Goal: Transaction & Acquisition: Purchase product/service

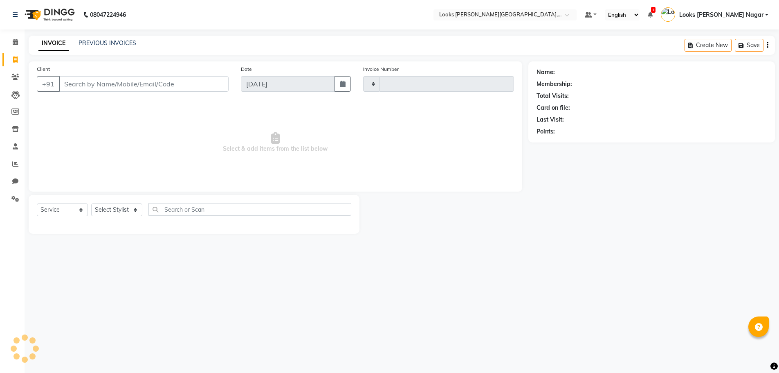
select select "service"
type input "3777"
select select "4327"
click at [168, 85] on input "Client" at bounding box center [144, 84] width 171 height 16
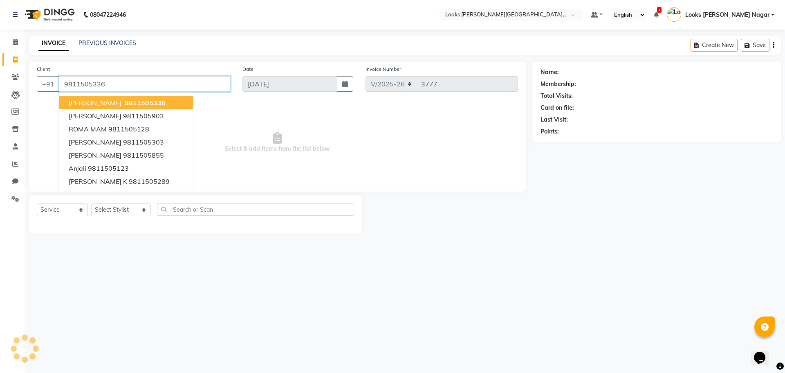
type input "9811505336"
select select "1: Object"
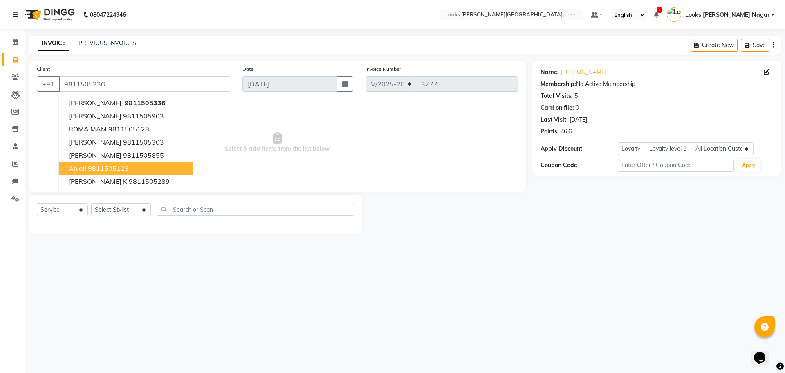
click at [130, 279] on div "08047224946 Select Location × Looks Kamla Nagar, New Delhi Default Panel My Pan…" at bounding box center [392, 186] width 785 height 373
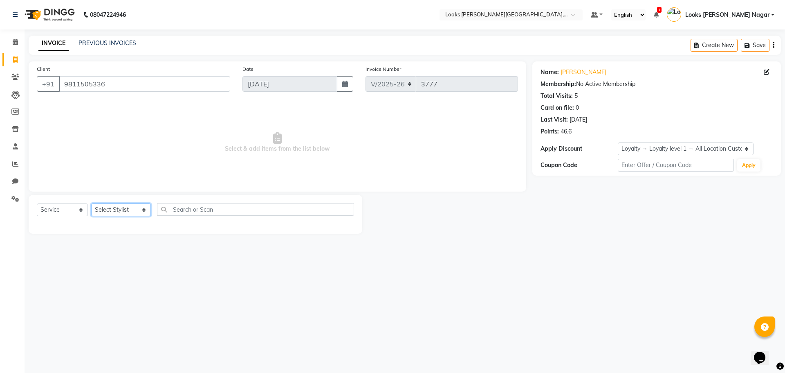
click at [117, 210] on select "Select Stylist Alam Aman [PERSON_NAME] Armaan Ashish Atul Deepika [PERSON_NAME]…" at bounding box center [121, 209] width 60 height 13
select select "23521"
click at [91, 203] on select "Select Stylist Alam Aman [PERSON_NAME] Armaan Ashish Atul Deepika [PERSON_NAME]…" at bounding box center [121, 209] width 60 height 13
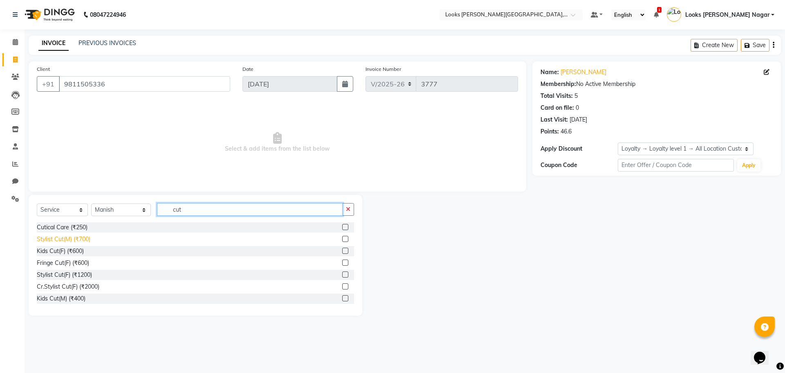
type input "cut"
click at [60, 237] on div "Stylist Cut(M) (₹700)" at bounding box center [64, 239] width 54 height 9
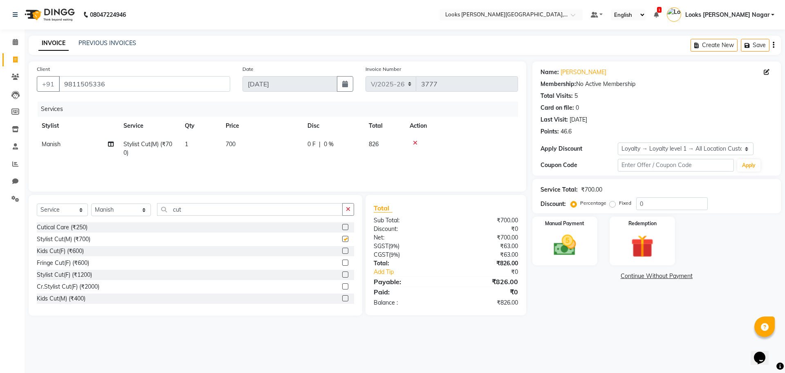
checkbox input "false"
click at [258, 145] on td "700" at bounding box center [262, 148] width 82 height 27
select select "23521"
drag, startPoint x: 306, startPoint y: 152, endPoint x: 199, endPoint y: 179, distance: 110.9
click at [202, 178] on div "Services Stylist Service Qty Price Disc Total Action Alam Aman Anil Arjun Armaa…" at bounding box center [277, 142] width 481 height 82
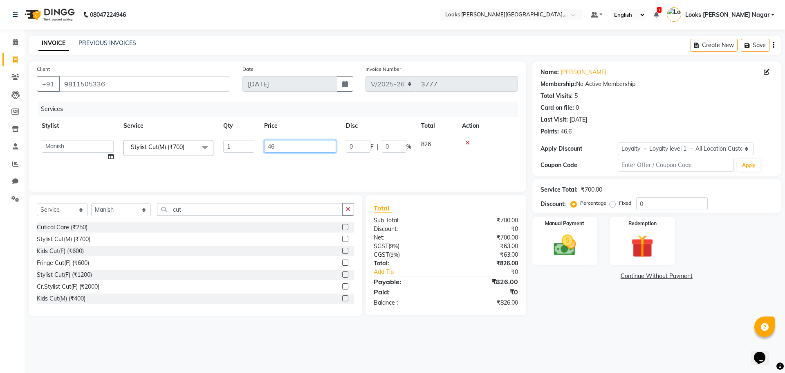
type input "466"
click at [539, 316] on main "INVOICE PREVIOUS INVOICES Create New Save Client +91 9811505336 Date 03-09-2025…" at bounding box center [405, 182] width 761 height 292
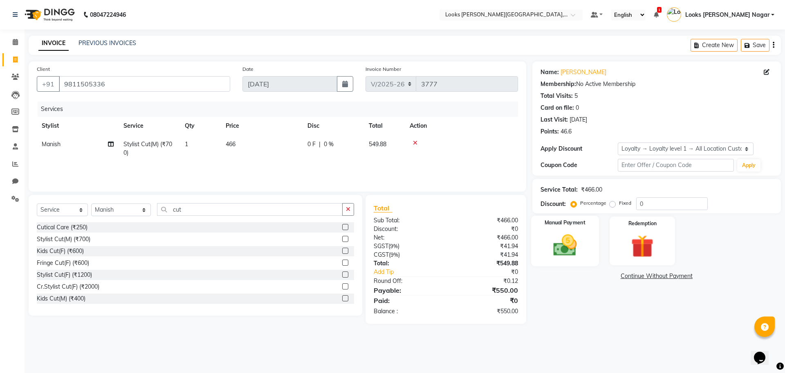
click at [559, 248] on img at bounding box center [565, 244] width 38 height 27
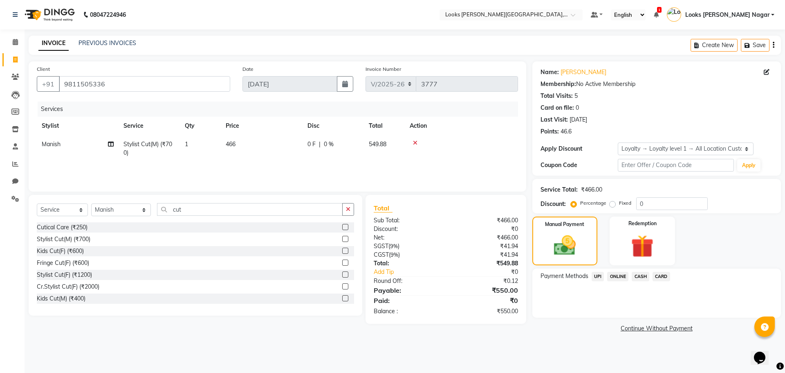
click at [635, 273] on span "CASH" at bounding box center [641, 276] width 18 height 9
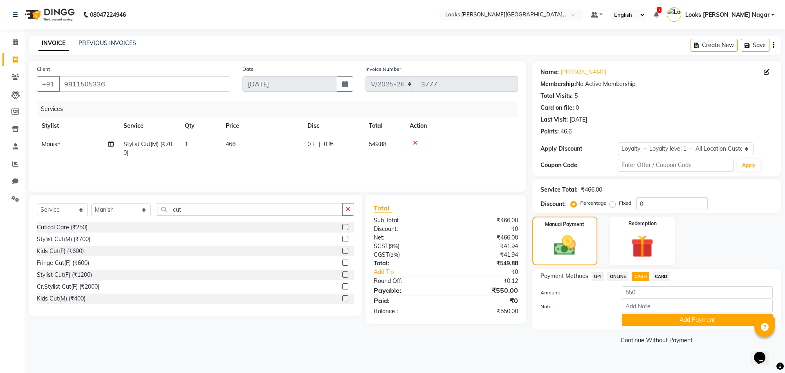
drag, startPoint x: 649, startPoint y: 323, endPoint x: 624, endPoint y: 318, distance: 25.5
click at [649, 324] on button "Add Payment" at bounding box center [697, 319] width 151 height 13
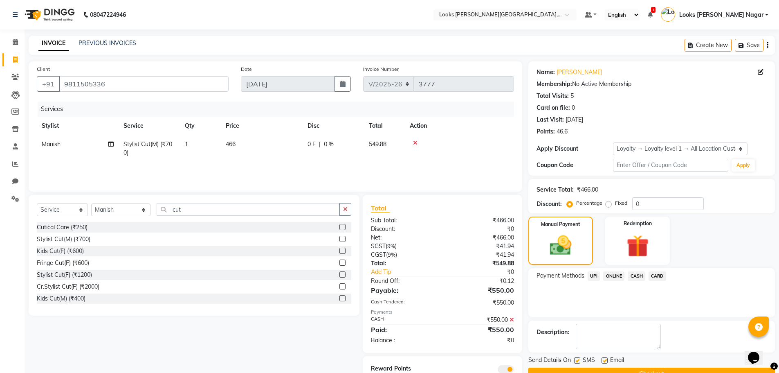
scroll to position [33, 0]
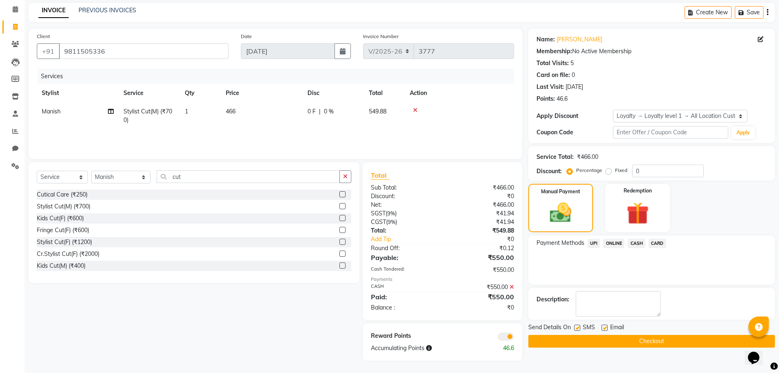
click at [575, 327] on label at bounding box center [577, 327] width 6 height 6
click at [575, 327] on input "checkbox" at bounding box center [576, 327] width 5 height 5
checkbox input "false"
click at [569, 345] on button "Checkout" at bounding box center [651, 340] width 247 height 13
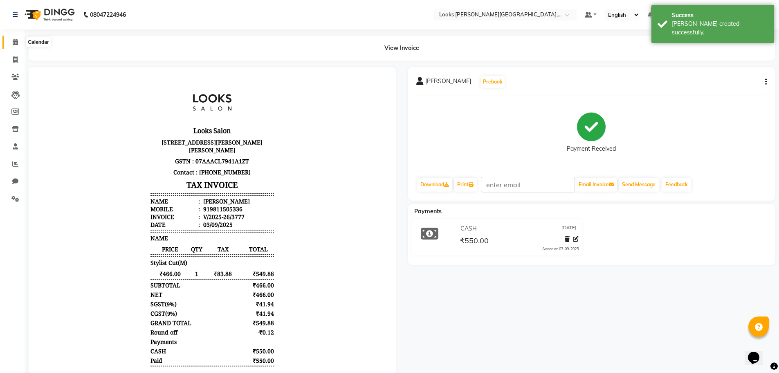
click at [17, 44] on icon at bounding box center [15, 42] width 5 height 6
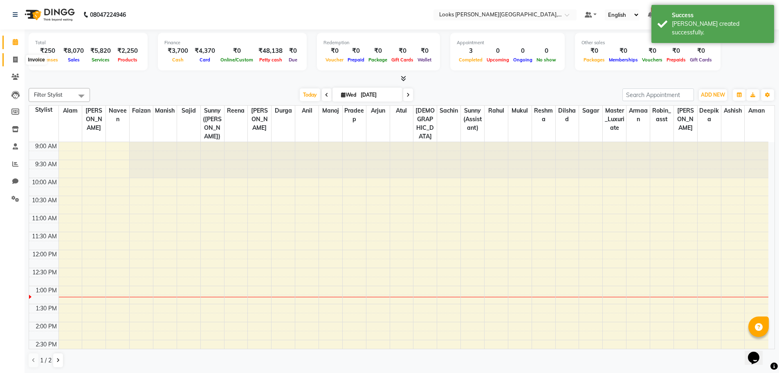
click at [19, 58] on span at bounding box center [15, 59] width 14 height 9
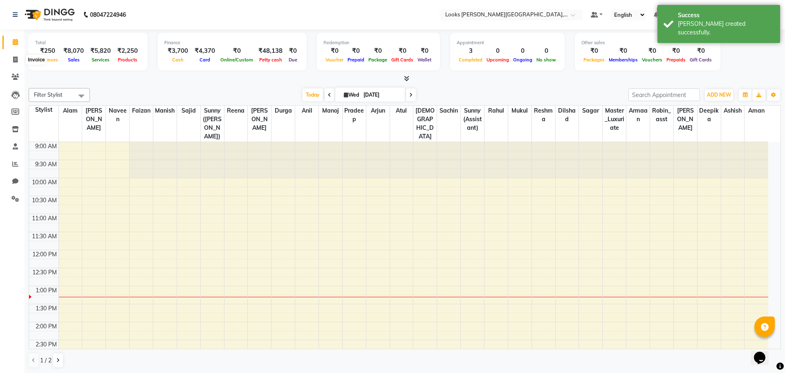
select select "4327"
select select "service"
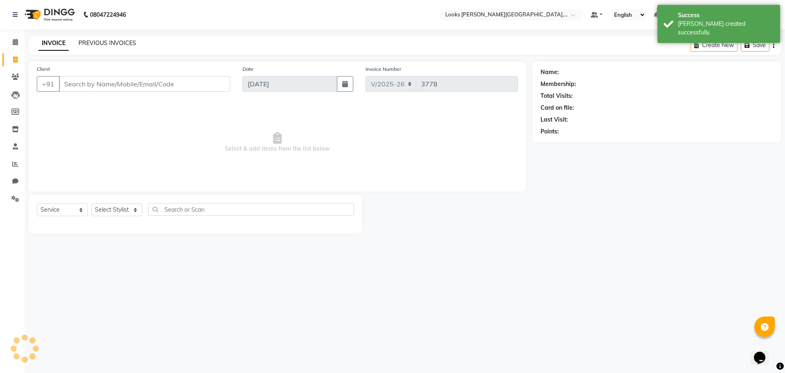
click at [115, 42] on link "PREVIOUS INVOICES" at bounding box center [108, 42] width 58 height 7
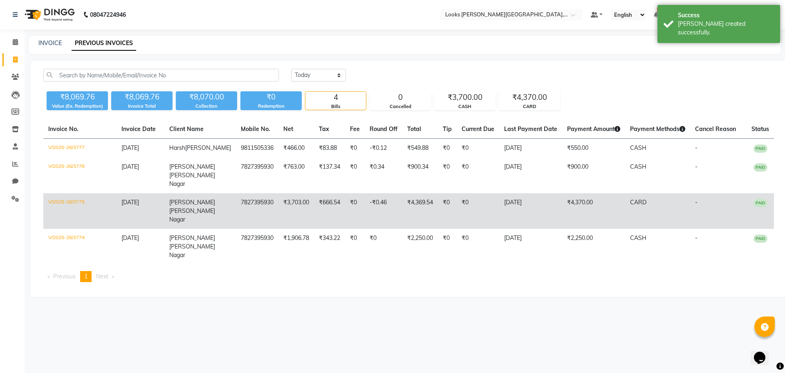
click at [499, 209] on td "[DATE]" at bounding box center [530, 211] width 63 height 36
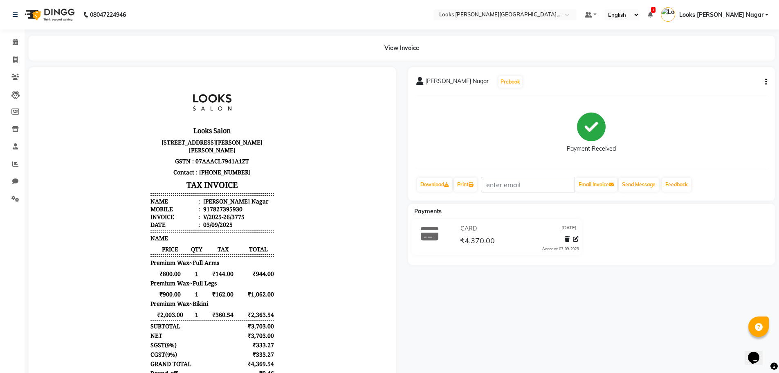
click at [767, 78] on div "[PERSON_NAME] Nagar Prebook Payment Received Download Print Email Invoice Send …" at bounding box center [591, 133] width 367 height 133
click at [767, 81] on div "[PERSON_NAME] Nagar Prebook Payment Received Download Print Email Invoice Send …" at bounding box center [591, 133] width 367 height 133
click at [766, 82] on icon "button" at bounding box center [766, 82] width 2 height 0
click at [729, 88] on div "Edit Item Staff" at bounding box center [725, 87] width 56 height 10
select select
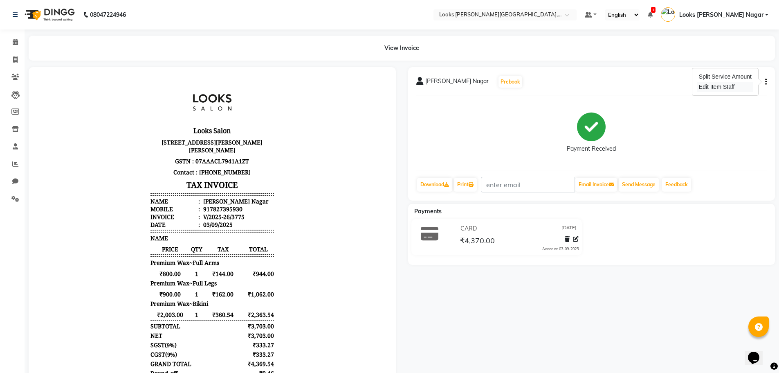
select select
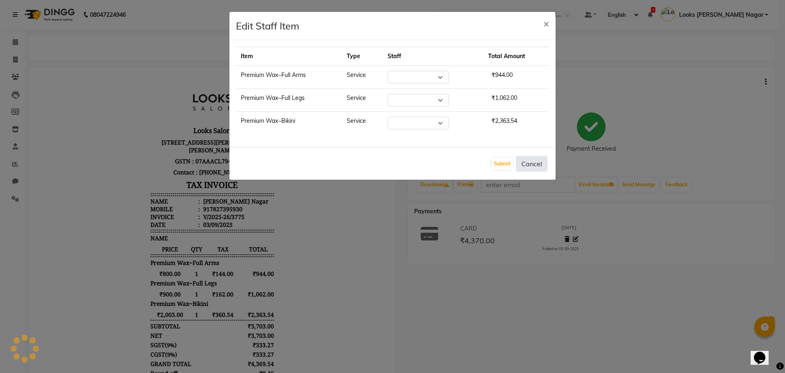
select select "23526"
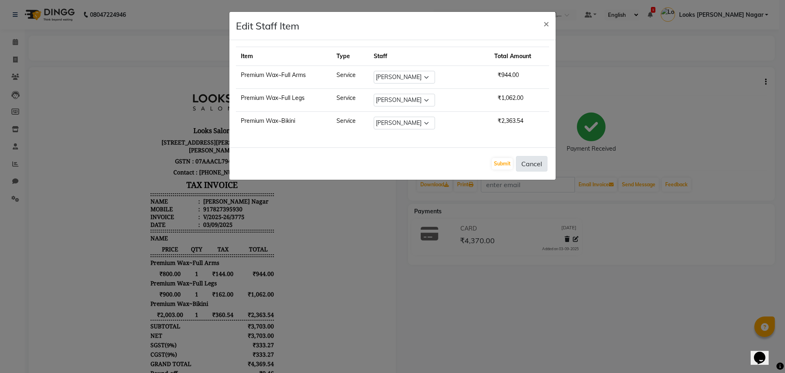
click at [537, 166] on button "Cancel" at bounding box center [531, 164] width 31 height 16
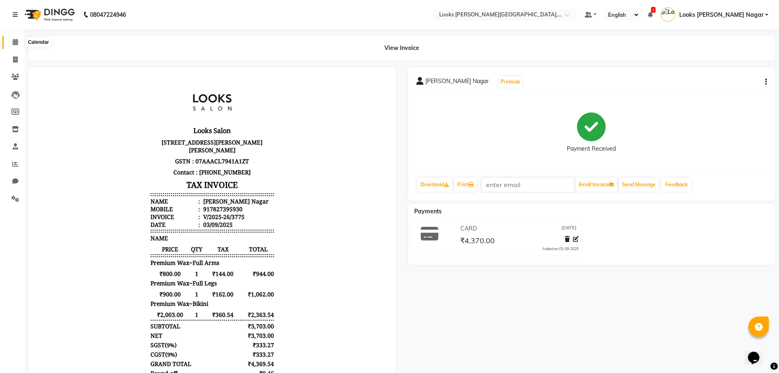
click at [16, 43] on icon at bounding box center [15, 42] width 5 height 6
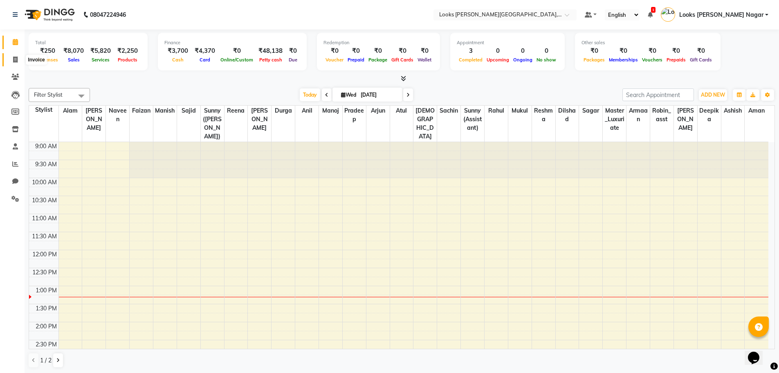
click at [14, 56] on icon at bounding box center [15, 59] width 4 height 6
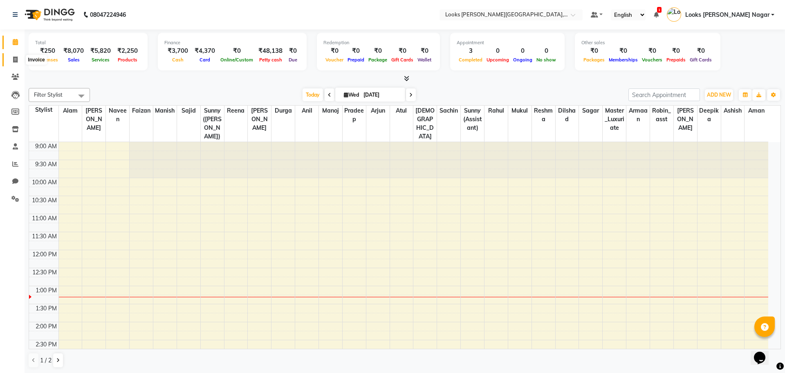
select select "service"
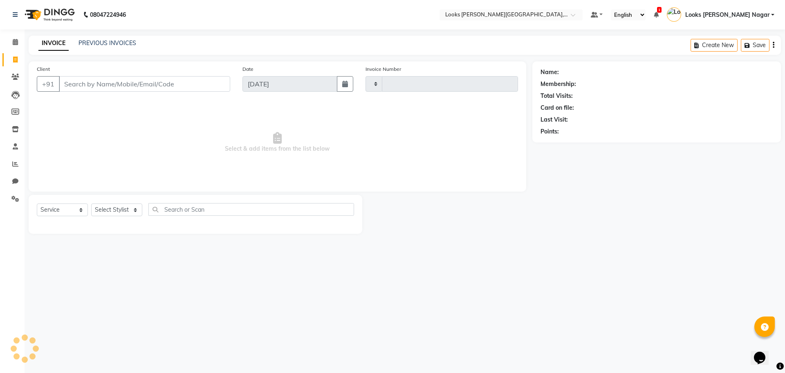
drag, startPoint x: 14, startPoint y: 56, endPoint x: 87, endPoint y: 42, distance: 74.5
click at [77, 45] on div "INVOICE PREVIOUS INVOICES" at bounding box center [83, 43] width 108 height 9
click at [87, 42] on link "PREVIOUS INVOICES" at bounding box center [108, 42] width 58 height 7
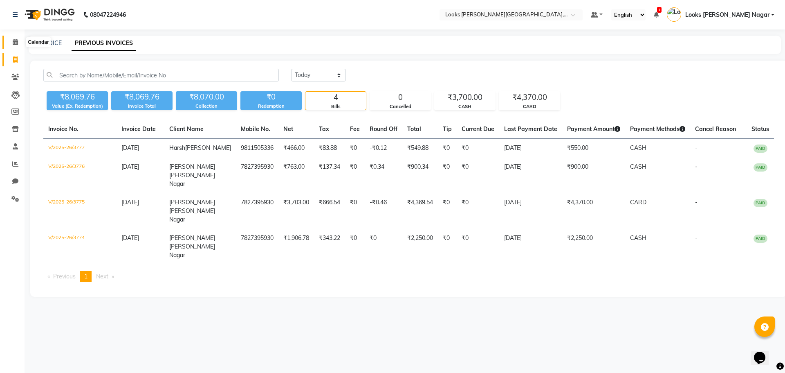
click at [13, 38] on span at bounding box center [15, 42] width 14 height 9
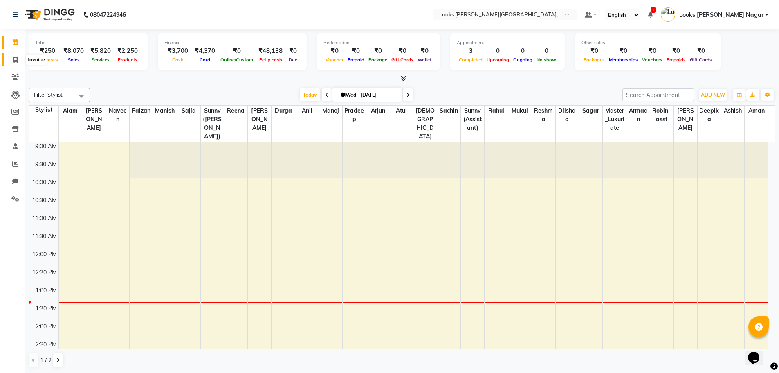
click at [16, 61] on icon at bounding box center [15, 59] width 4 height 6
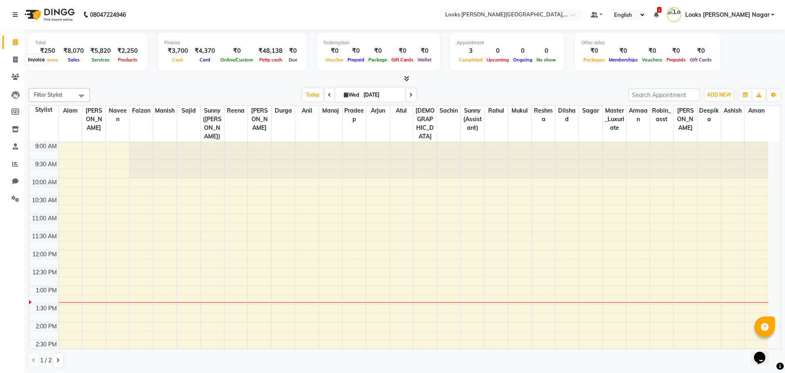
select select "service"
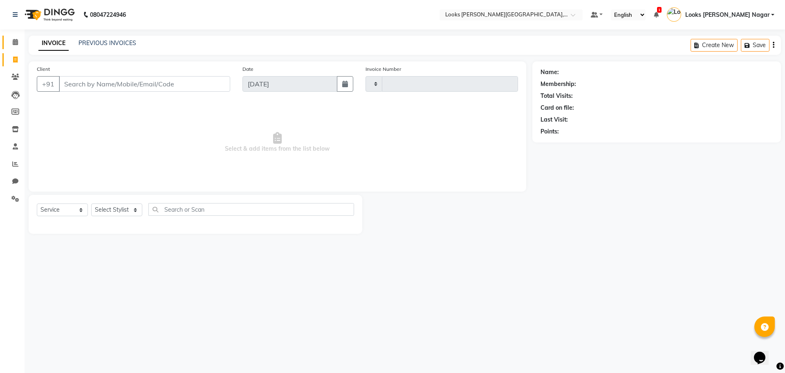
type input "3778"
select select "4327"
click at [197, 89] on input "Client" at bounding box center [144, 84] width 171 height 16
click at [200, 89] on input "Client" at bounding box center [144, 84] width 171 height 16
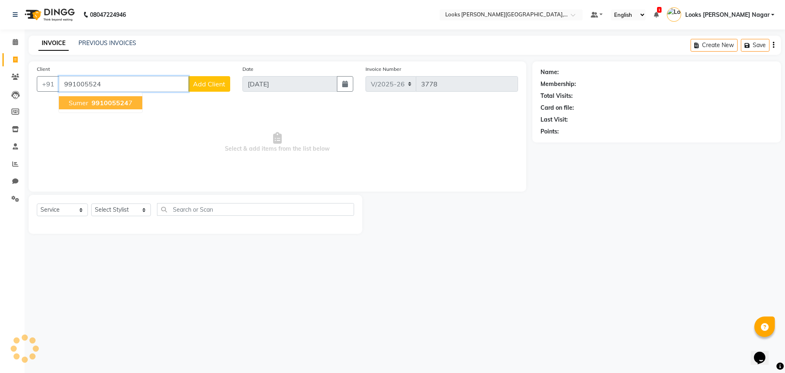
click at [125, 101] on span "991005524" at bounding box center [110, 103] width 37 height 8
type input "9910055247"
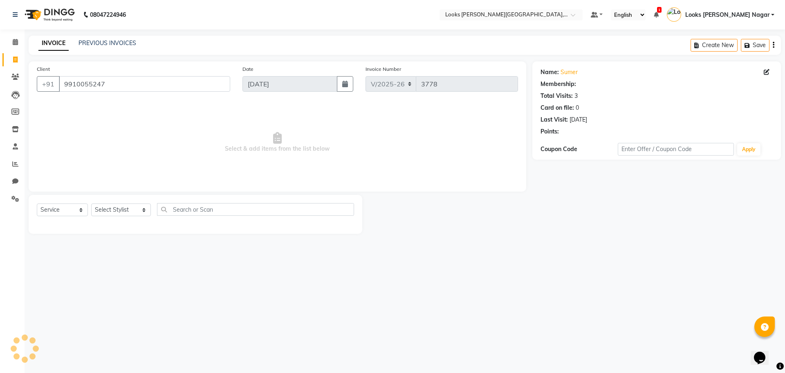
select select "1: Object"
click at [116, 215] on select "Select Stylist Alam Aman [PERSON_NAME] Armaan Ashish Atul Deepika [PERSON_NAME]…" at bounding box center [121, 209] width 60 height 13
select select "69139"
click at [91, 203] on select "Select Stylist Alam Aman [PERSON_NAME] Armaan Ashish Atul Deepika [PERSON_NAME]…" at bounding box center [121, 209] width 60 height 13
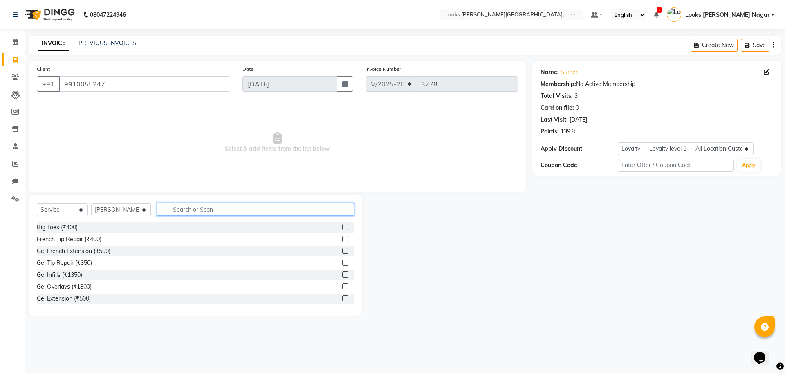
click at [191, 212] on input "text" at bounding box center [255, 209] width 197 height 13
type input "cut"
click at [81, 238] on div "Stylist Cut(M) (₹700)" at bounding box center [64, 239] width 54 height 9
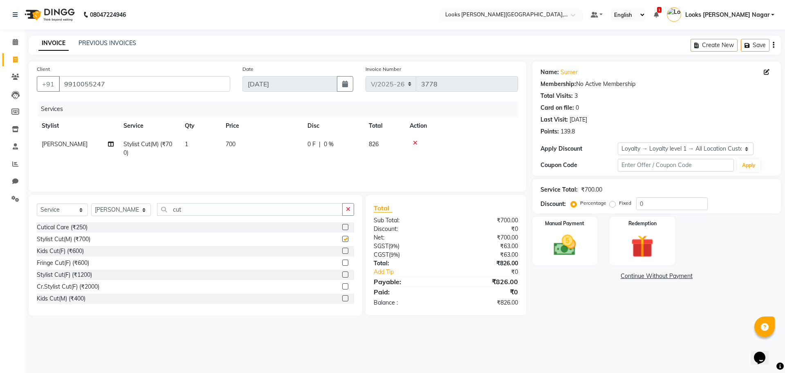
checkbox input "false"
click at [282, 150] on td "700" at bounding box center [262, 148] width 82 height 27
select select "69139"
drag, startPoint x: 289, startPoint y: 146, endPoint x: 236, endPoint y: 154, distance: 52.9
click at [236, 154] on tr "Alam Aman [PERSON_NAME] Armaan Ashish Atul Deepika Deepu Dilshad Durga [PERSON_…" at bounding box center [277, 150] width 481 height 31
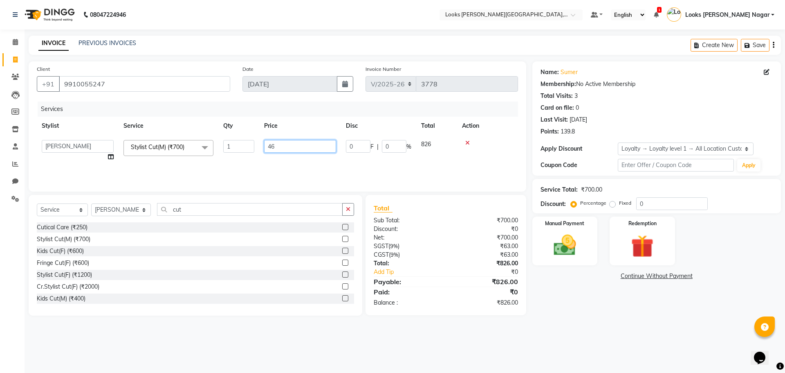
type input "466"
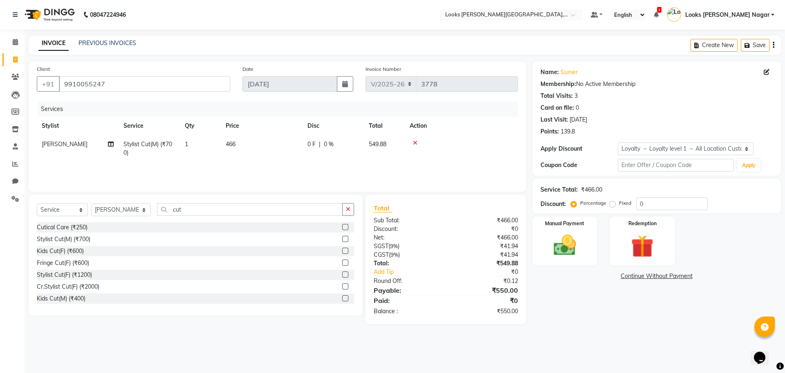
click at [622, 319] on main "INVOICE PREVIOUS INVOICES Create New Save Client [PHONE_NUMBER] Date [DATE] Inv…" at bounding box center [405, 186] width 761 height 300
click at [565, 243] on img at bounding box center [565, 244] width 38 height 27
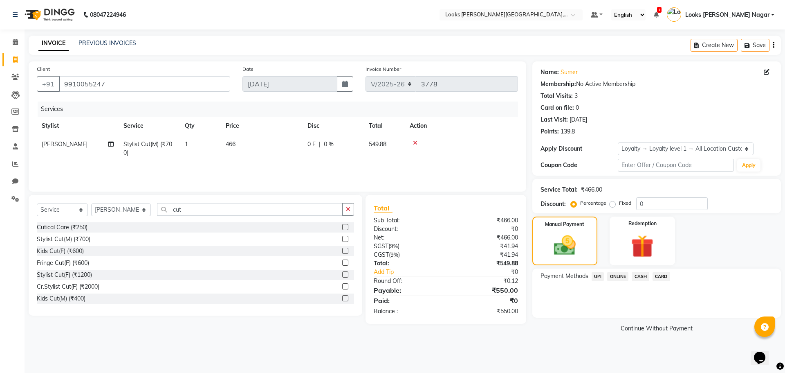
click at [596, 277] on span "UPI" at bounding box center [598, 276] width 13 height 9
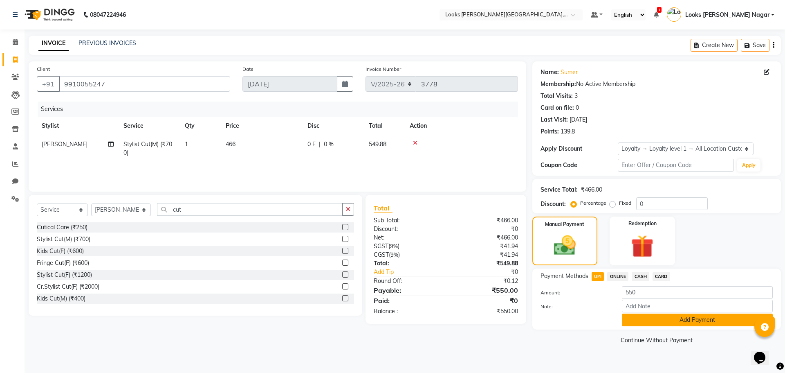
click at [638, 319] on button "Add Payment" at bounding box center [697, 319] width 151 height 13
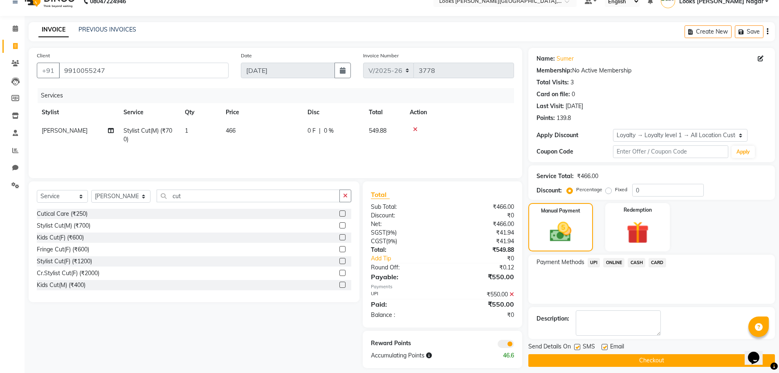
scroll to position [21, 0]
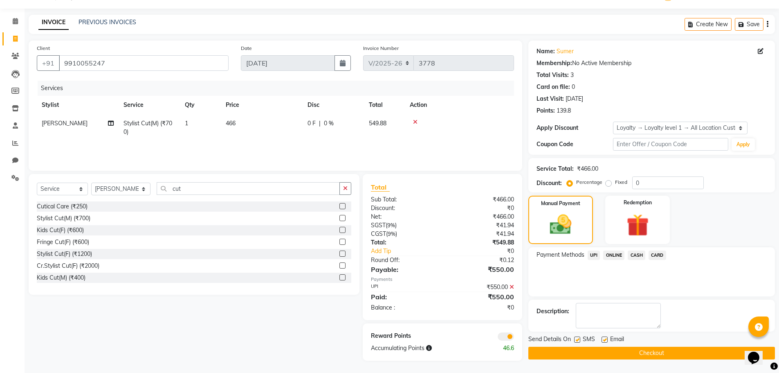
click at [579, 334] on div "SMS" at bounding box center [587, 339] width 27 height 10
click at [579, 337] on label at bounding box center [577, 339] width 6 height 6
click at [579, 337] on input "checkbox" at bounding box center [576, 339] width 5 height 5
checkbox input "false"
click at [577, 351] on button "Checkout" at bounding box center [651, 352] width 247 height 13
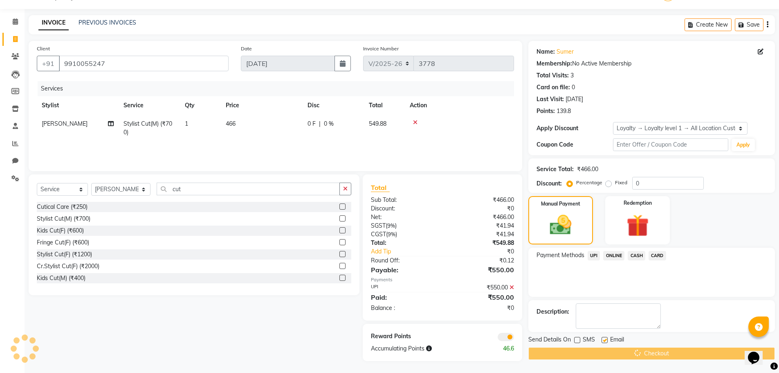
scroll to position [0, 0]
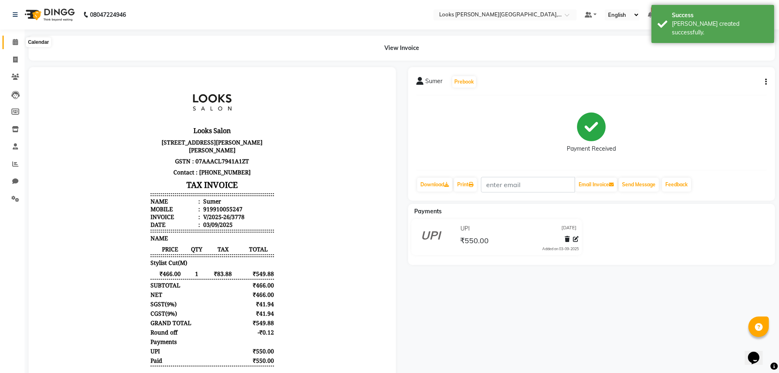
click at [18, 44] on icon at bounding box center [15, 42] width 5 height 6
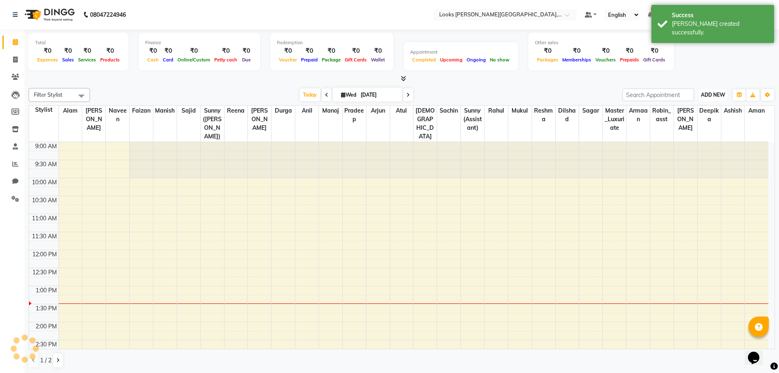
click at [711, 95] on span "ADD NEW" at bounding box center [713, 95] width 24 height 6
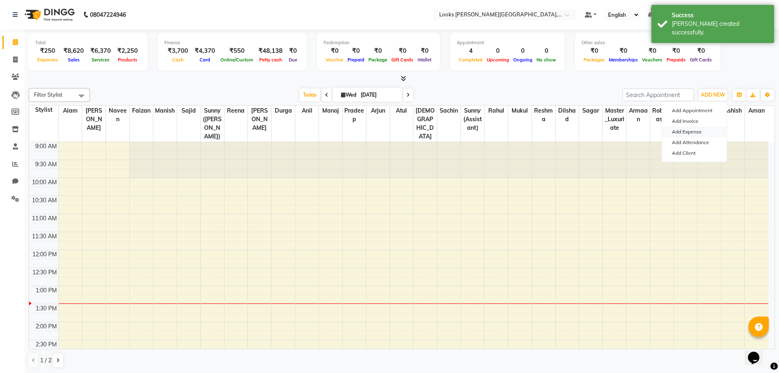
click at [683, 134] on link "Add Expense" at bounding box center [694, 131] width 65 height 11
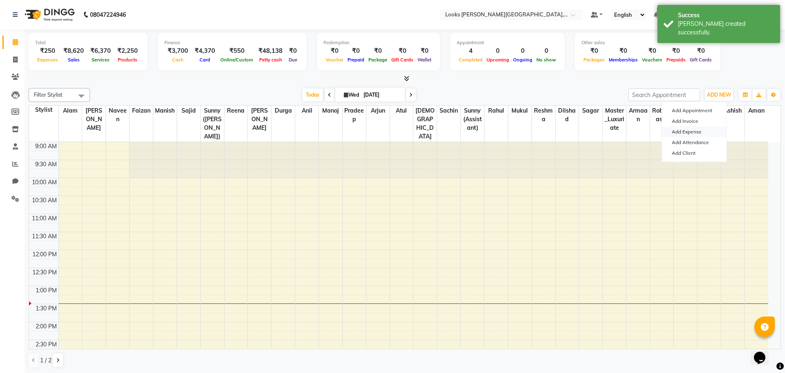
select select "1"
select select "3132"
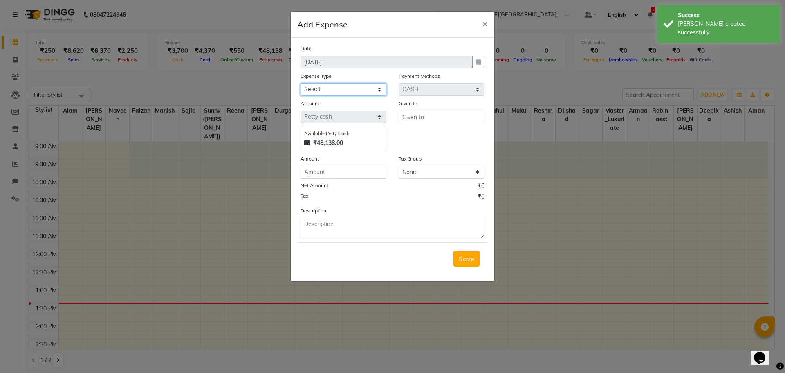
click at [329, 91] on select "Select Bank Deposit Blinkit Cash Handover CLIENT Client ordered food Client Ref…" at bounding box center [344, 89] width 86 height 13
select select "24070"
click at [301, 83] on select "Select Bank Deposit Blinkit Cash Handover CLIENT Client ordered food Client Ref…" at bounding box center [344, 89] width 86 height 13
type input "staff"
type input "200"
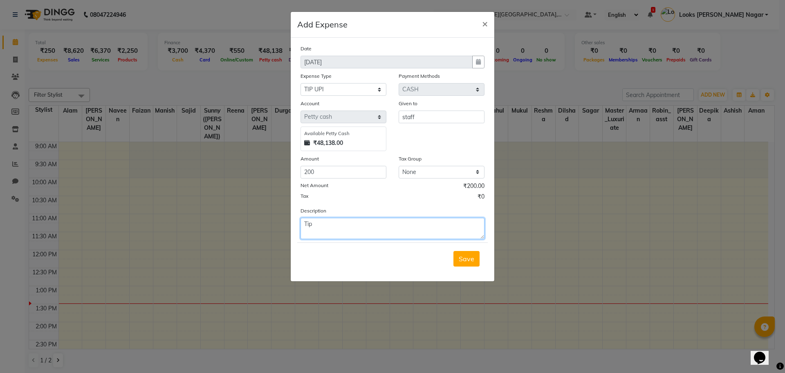
type textarea "Tip"
click at [451, 258] on div "Save" at bounding box center [392, 258] width 191 height 32
click at [467, 261] on span "Save" at bounding box center [467, 258] width 16 height 8
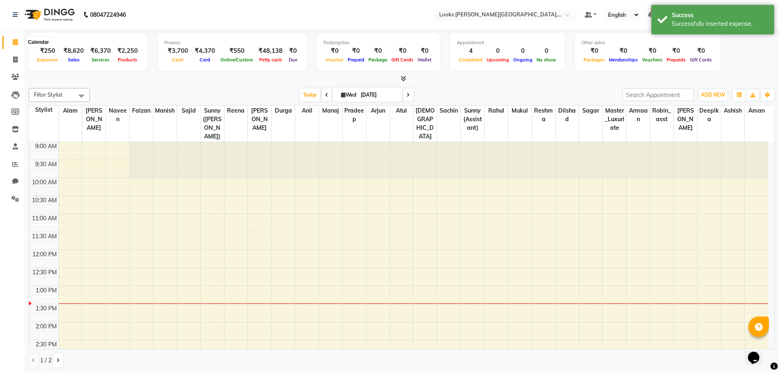
click at [17, 43] on icon at bounding box center [15, 42] width 5 height 6
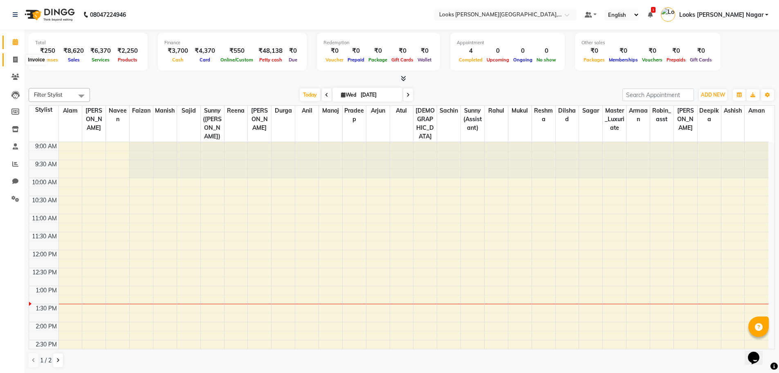
click at [20, 59] on span at bounding box center [15, 59] width 14 height 9
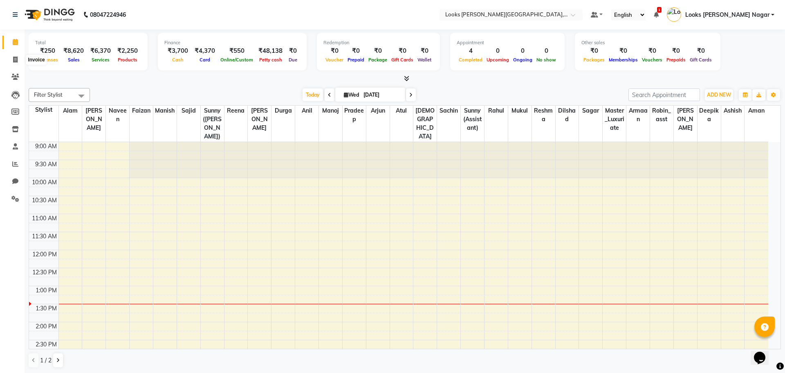
select select "4327"
select select "service"
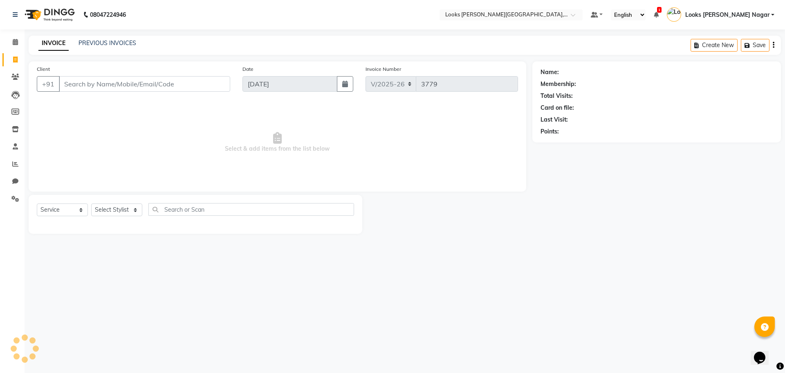
click at [14, 31] on div "Calendar Invoice Clients Leads Members Inventory Staff Reports Chat Settings Co…" at bounding box center [55, 191] width 110 height 337
click at [13, 40] on icon at bounding box center [15, 42] width 5 height 6
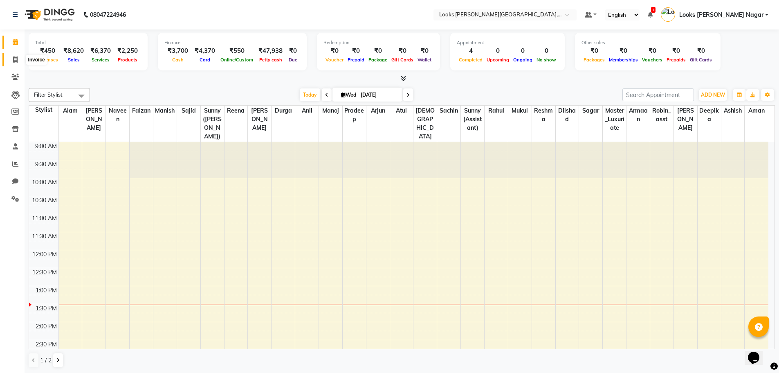
drag, startPoint x: 18, startPoint y: 61, endPoint x: 13, endPoint y: 49, distance: 12.6
click at [18, 61] on span at bounding box center [15, 59] width 14 height 9
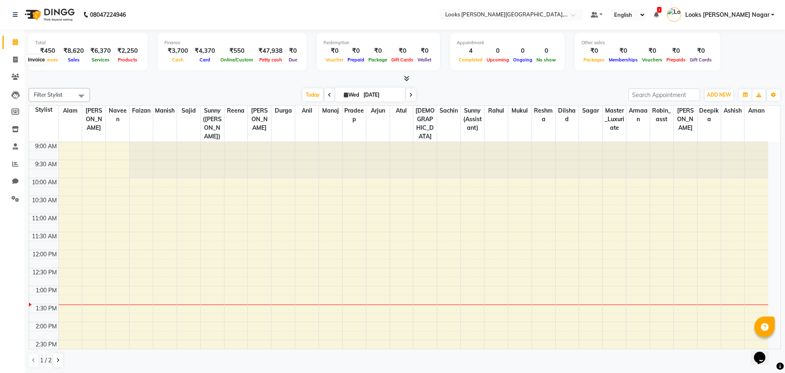
select select "service"
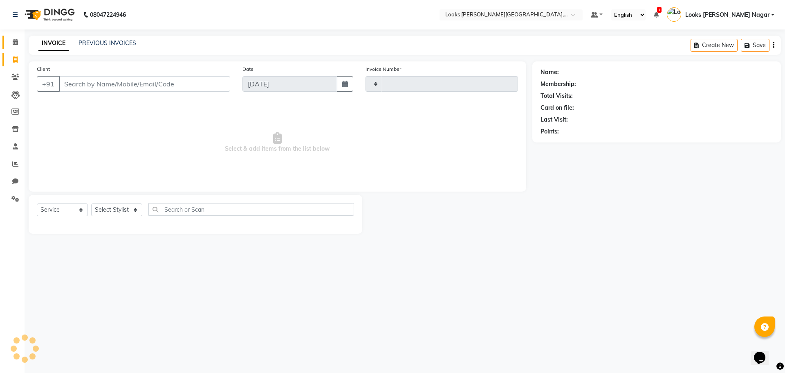
type input "3779"
click at [13, 47] on link "Calendar" at bounding box center [12, 42] width 20 height 13
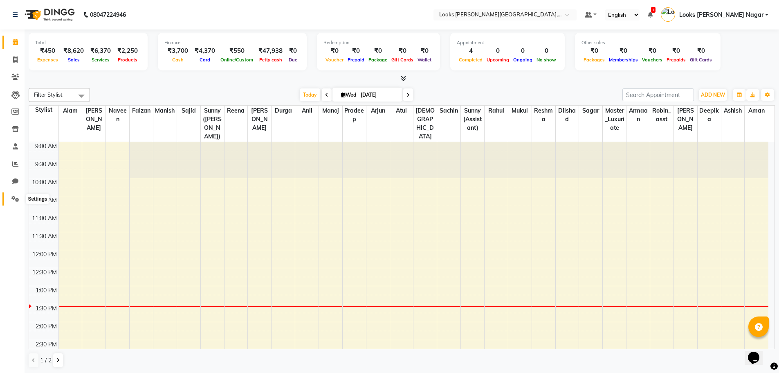
click at [11, 200] on icon at bounding box center [15, 198] width 8 height 6
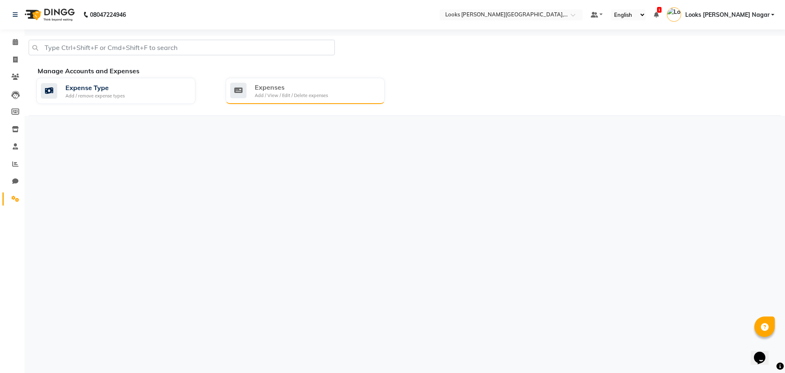
click at [296, 89] on div "Expenses" at bounding box center [291, 87] width 73 height 10
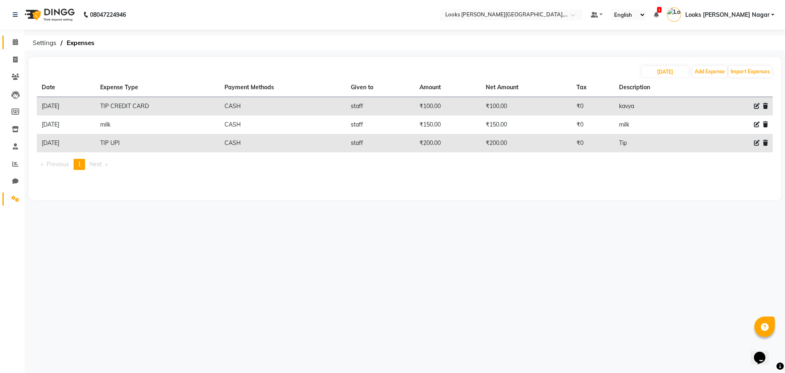
click at [14, 36] on link "Calendar" at bounding box center [12, 42] width 20 height 13
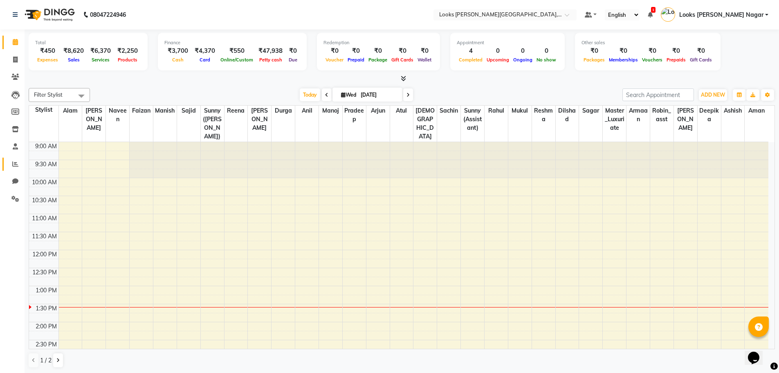
click at [12, 158] on link "Reports" at bounding box center [12, 163] width 20 height 13
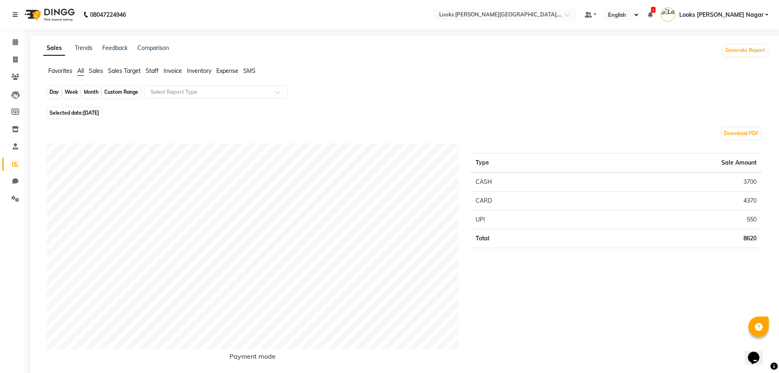
drag, startPoint x: 55, startPoint y: 89, endPoint x: 69, endPoint y: 114, distance: 29.1
click at [55, 89] on div "Day" at bounding box center [53, 91] width 13 height 11
select select "9"
select select "2025"
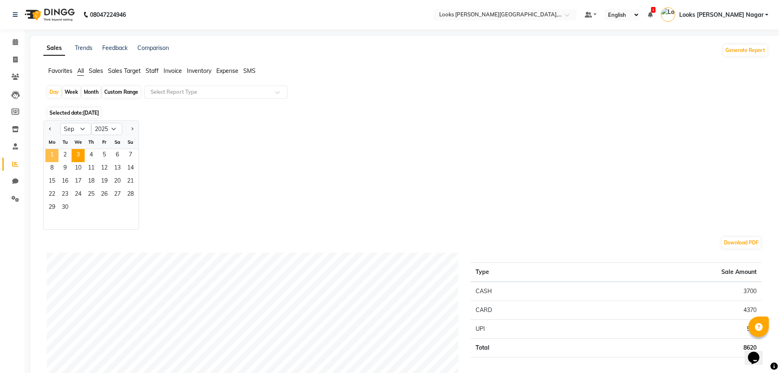
click at [53, 152] on span "1" at bounding box center [51, 155] width 13 height 13
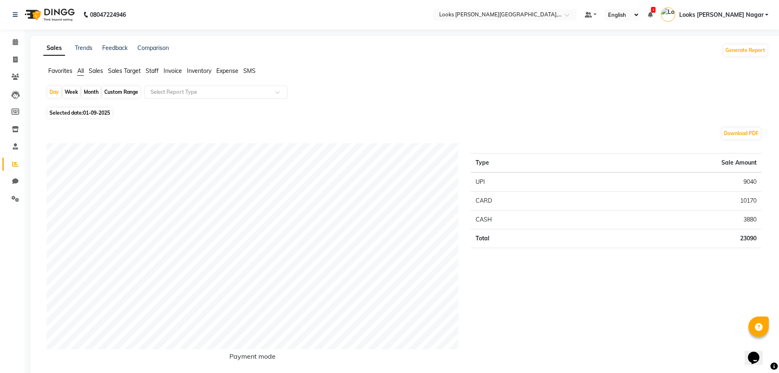
click at [154, 70] on span "Staff" at bounding box center [152, 70] width 13 height 7
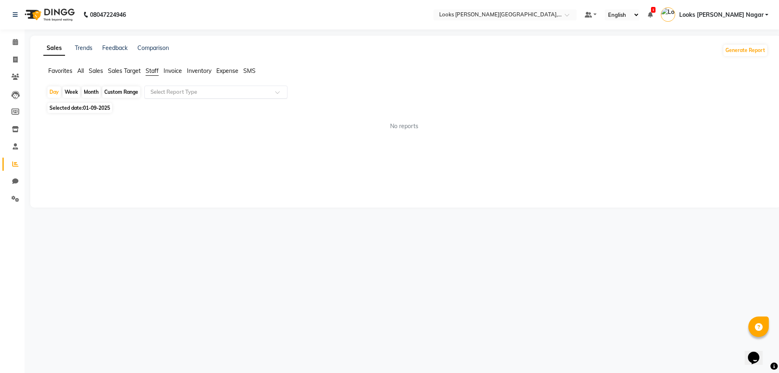
click at [179, 92] on input "text" at bounding box center [208, 92] width 118 height 8
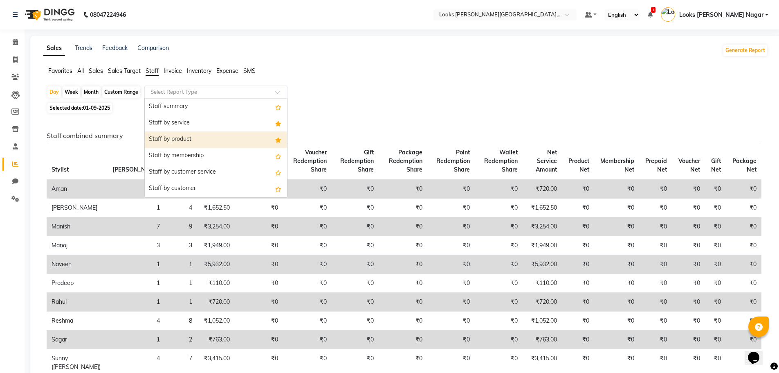
click at [193, 139] on div "Staff by product" at bounding box center [216, 139] width 142 height 16
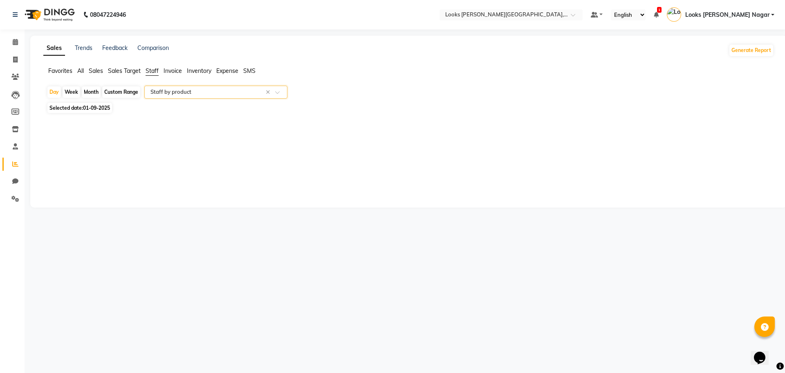
click at [92, 69] on span "Sales" at bounding box center [96, 70] width 14 height 7
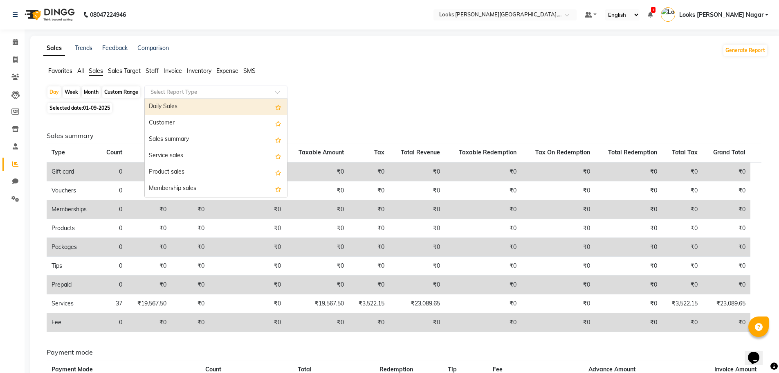
click at [191, 91] on input "text" at bounding box center [208, 92] width 118 height 8
click at [202, 109] on div "Daily Sales" at bounding box center [216, 107] width 142 height 16
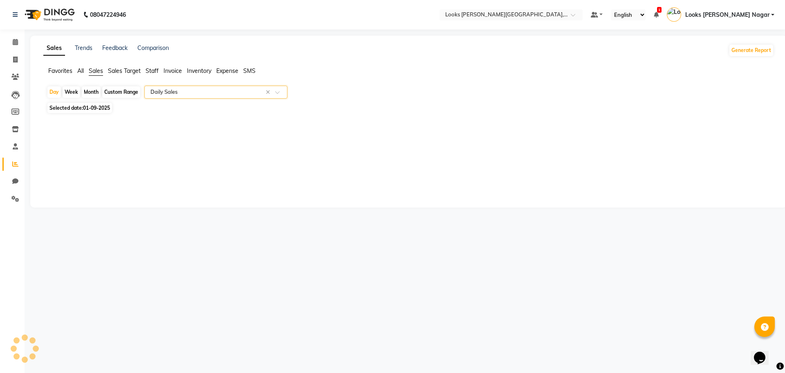
select select "full_report"
select select "csv"
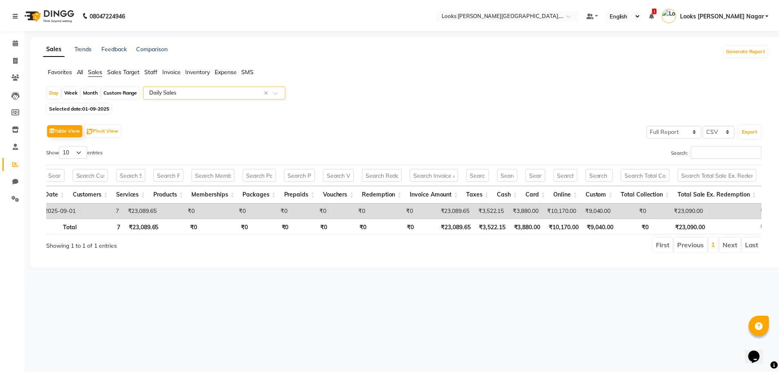
scroll to position [0, 10]
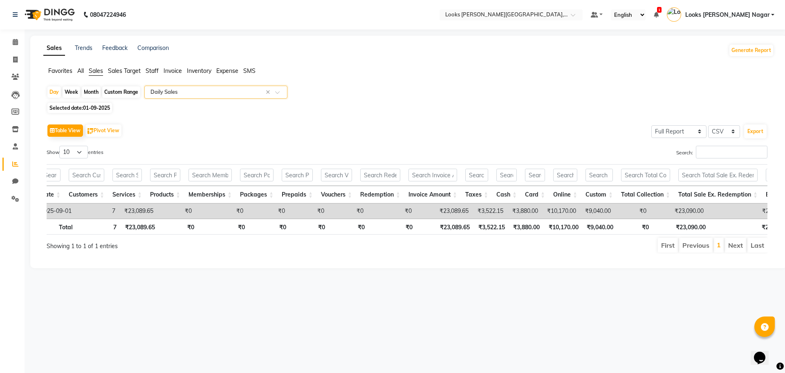
click at [190, 93] on input "text" at bounding box center [208, 92] width 118 height 8
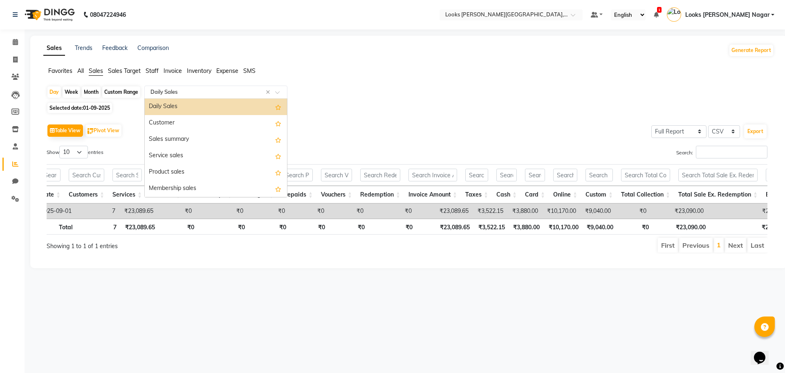
click at [152, 69] on span "Staff" at bounding box center [152, 70] width 13 height 7
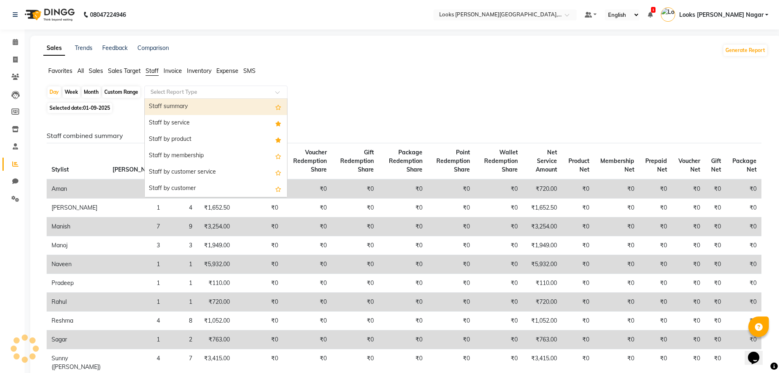
click at [172, 92] on input "text" at bounding box center [208, 92] width 118 height 8
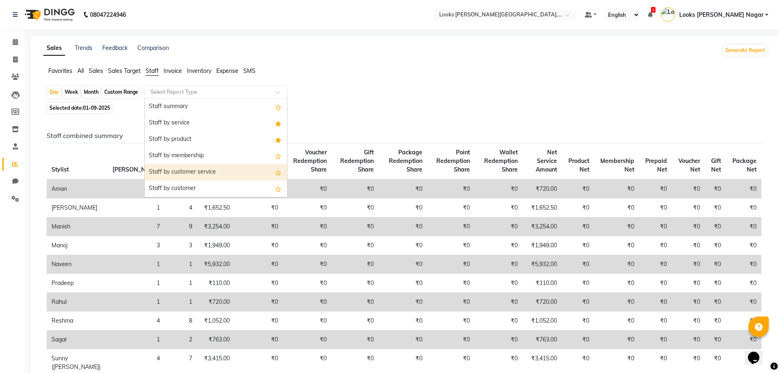
click at [172, 178] on div "Staff by customer service" at bounding box center [216, 172] width 142 height 16
select select "full_report"
select select "csv"
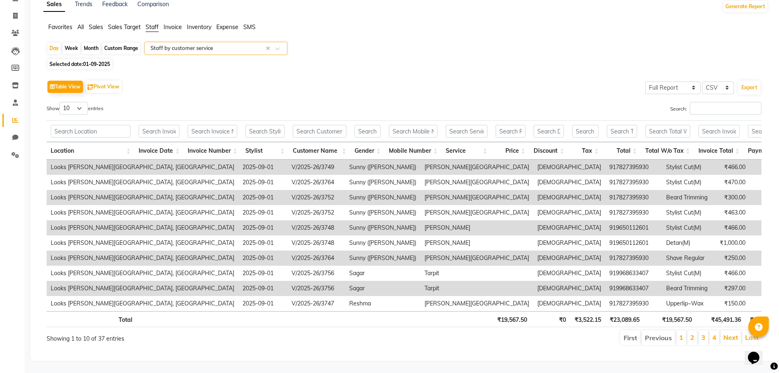
scroll to position [56, 0]
click at [692, 333] on link "2" at bounding box center [692, 337] width 4 height 8
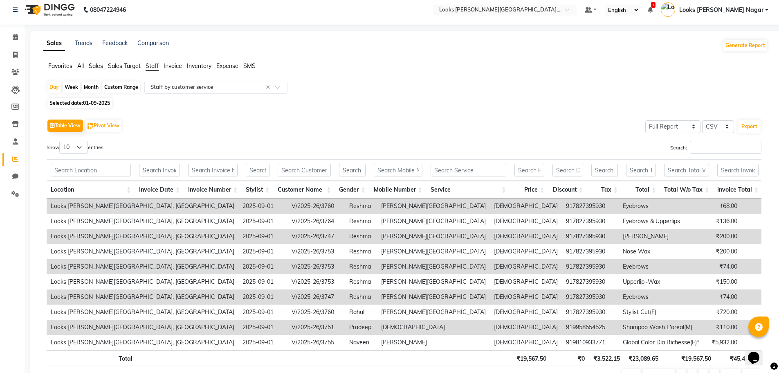
scroll to position [0, 0]
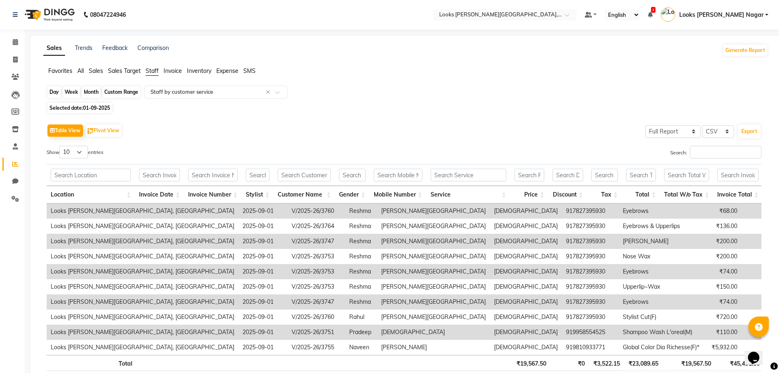
click at [54, 92] on div "Day" at bounding box center [53, 91] width 13 height 11
select select "9"
select select "2025"
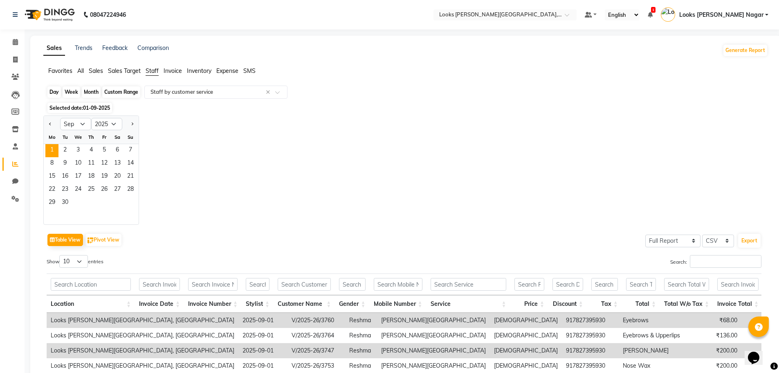
click at [55, 93] on div "Day" at bounding box center [53, 91] width 13 height 11
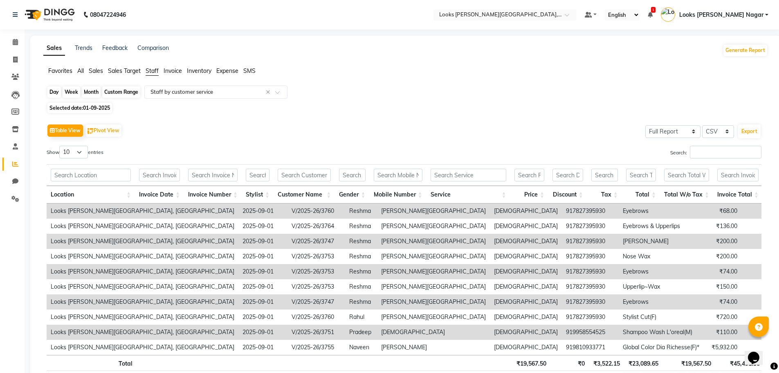
click at [55, 93] on div "Day" at bounding box center [53, 91] width 13 height 11
select select "9"
select select "2025"
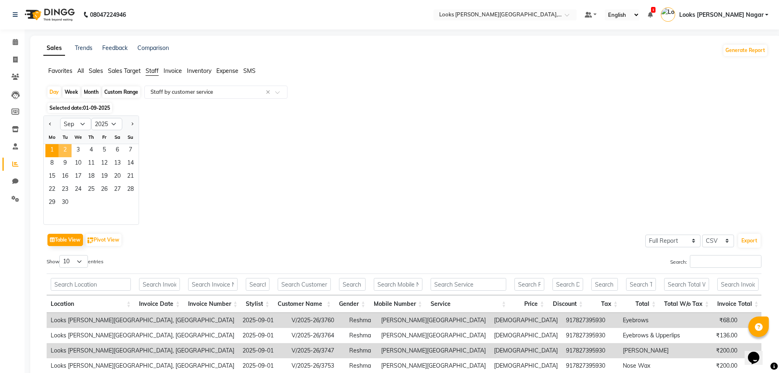
click at [65, 152] on span "2" at bounding box center [64, 150] width 13 height 13
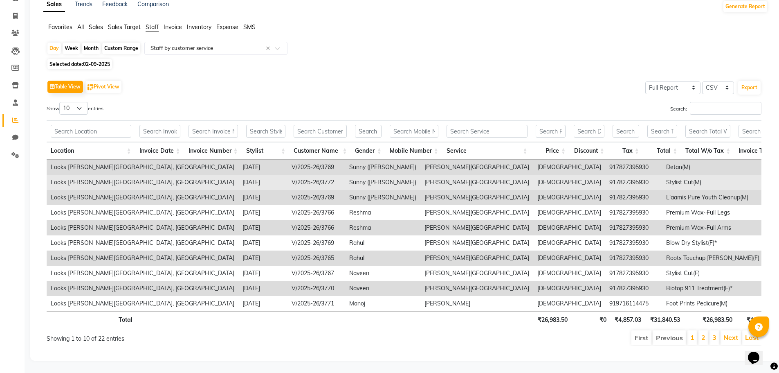
scroll to position [56, 0]
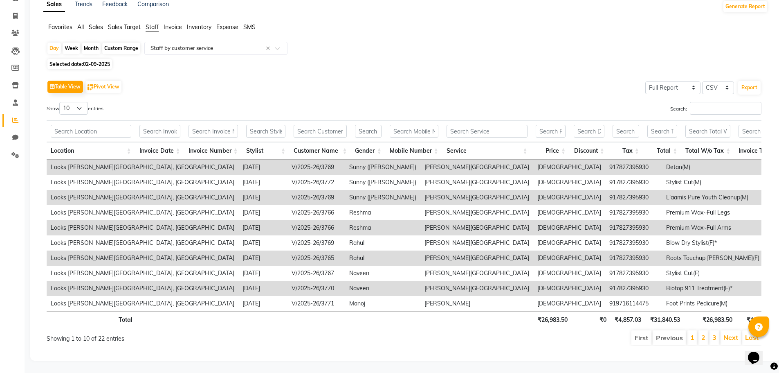
click at [706, 332] on li "2" at bounding box center [703, 337] width 10 height 15
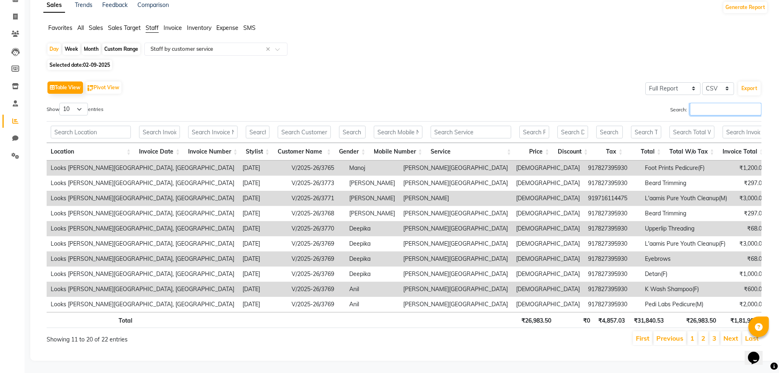
click at [728, 103] on input "Search:" at bounding box center [726, 109] width 72 height 13
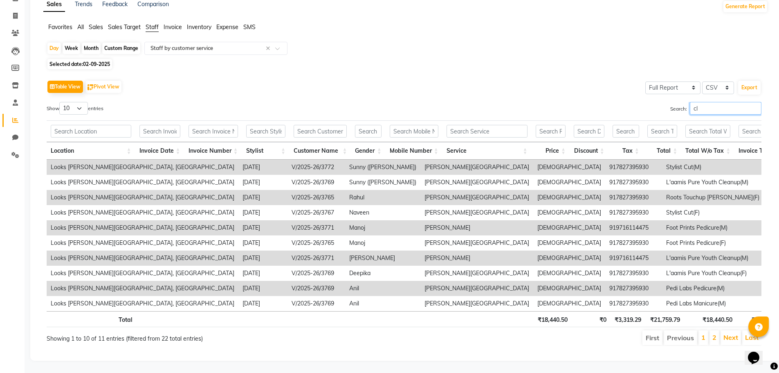
scroll to position [0, 0]
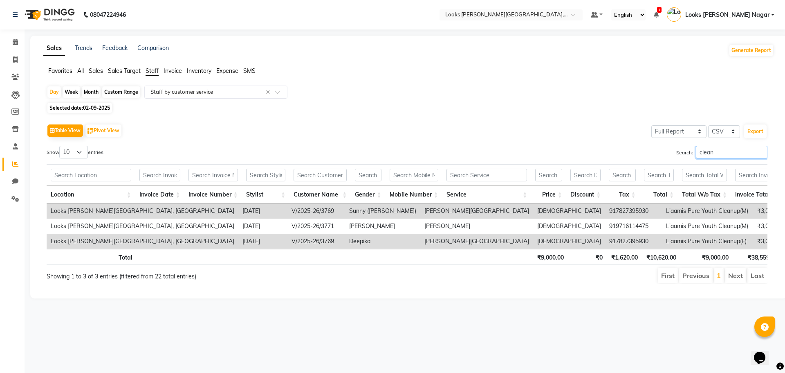
type input "clean"
click at [51, 89] on div "Day" at bounding box center [53, 91] width 13 height 11
select select "9"
select select "2025"
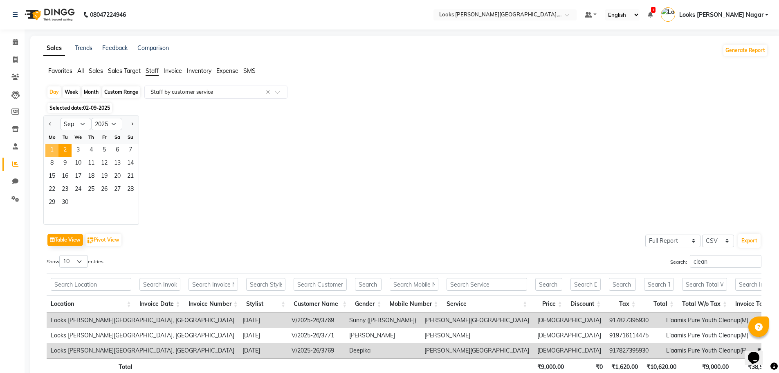
click at [52, 145] on span "1" at bounding box center [51, 150] width 13 height 13
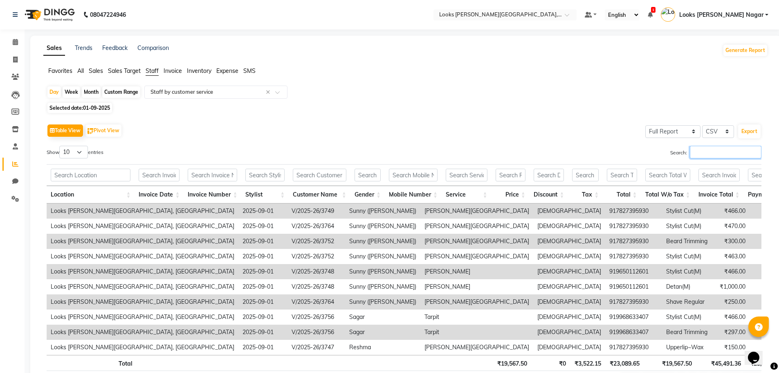
click at [711, 151] on input "Search:" at bounding box center [726, 152] width 72 height 13
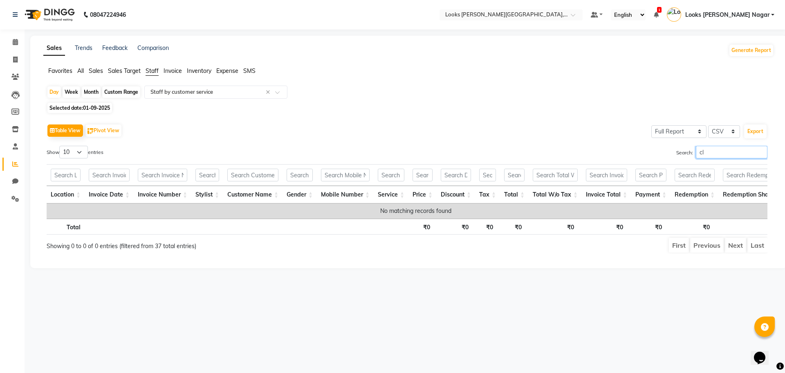
type input "c"
type input "f"
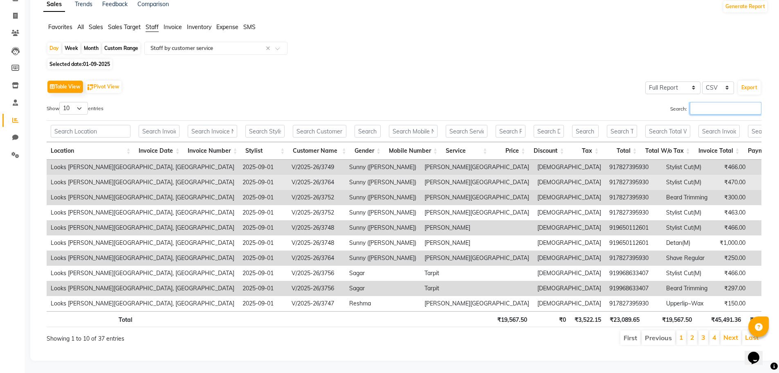
scroll to position [56, 0]
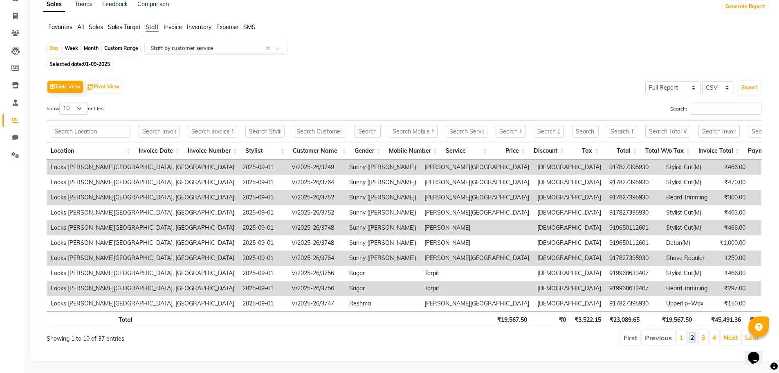
click at [691, 333] on link "2" at bounding box center [692, 337] width 4 height 8
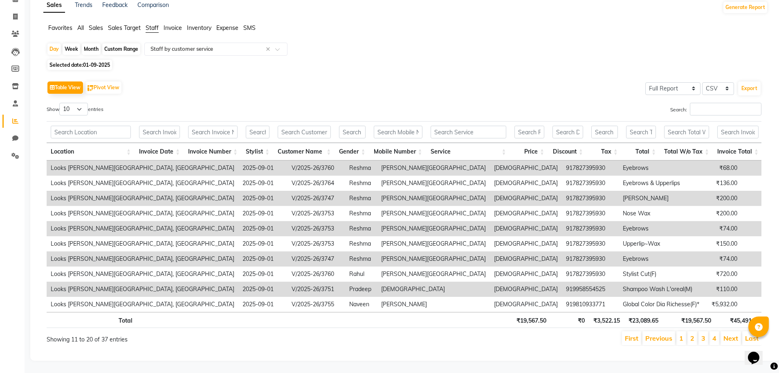
click at [691, 334] on link "2" at bounding box center [692, 338] width 4 height 8
click at [705, 334] on link "3" at bounding box center [703, 338] width 4 height 8
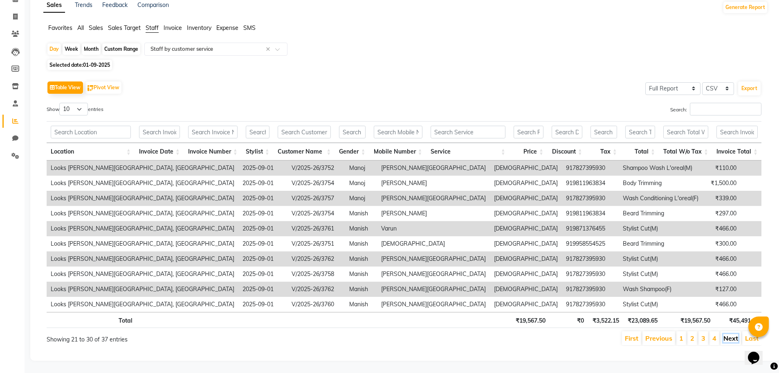
click at [731, 334] on link "Next" at bounding box center [730, 338] width 15 height 8
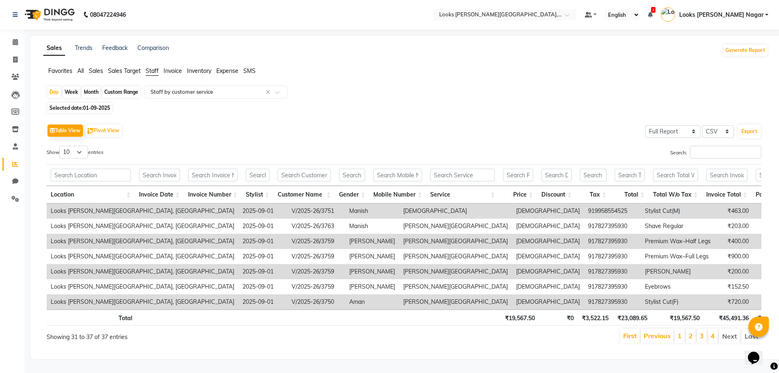
click at [731, 332] on li "Next" at bounding box center [729, 335] width 21 height 15
click at [57, 86] on div "Day" at bounding box center [53, 91] width 13 height 11
select select "9"
select select "2025"
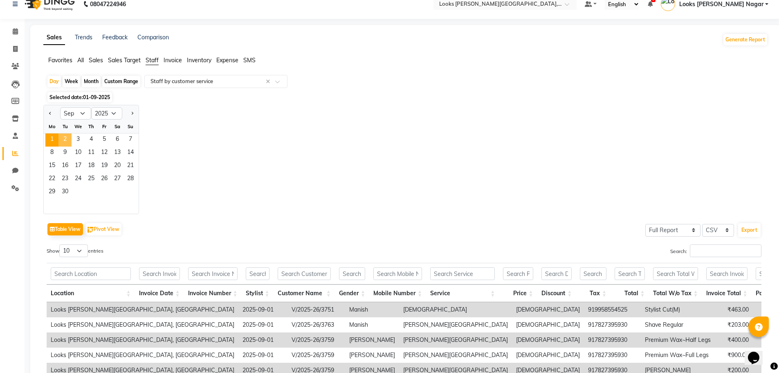
click at [65, 136] on span "2" at bounding box center [64, 139] width 13 height 13
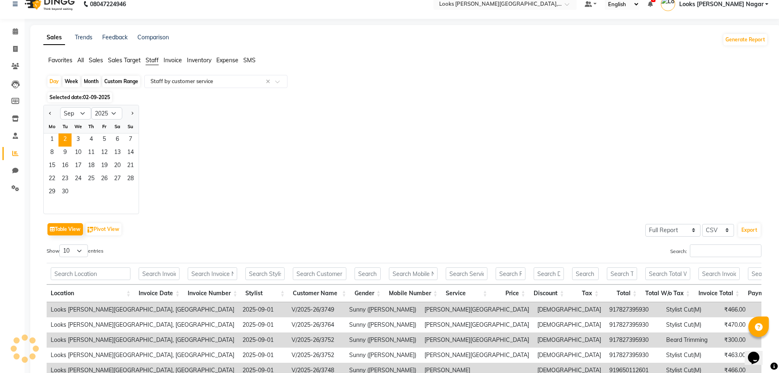
scroll to position [0, 0]
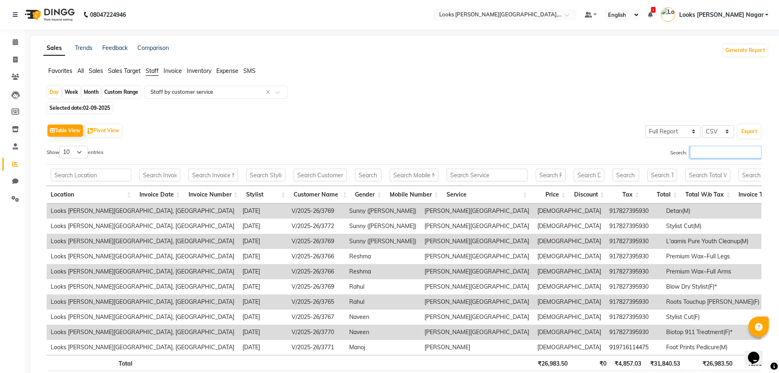
click at [728, 148] on input "Search:" at bounding box center [726, 152] width 72 height 13
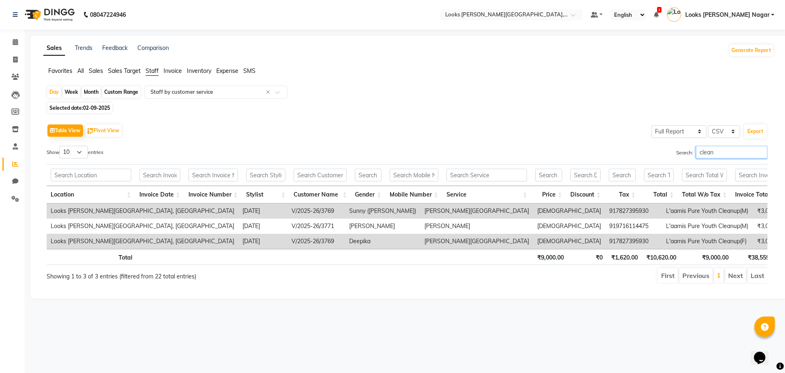
drag, startPoint x: 713, startPoint y: 152, endPoint x: 608, endPoint y: 165, distance: 106.0
click at [613, 165] on div "Show 10 25 50 100 entries Search: clean Location Invoice Date Invoice Number St…" at bounding box center [407, 215] width 721 height 138
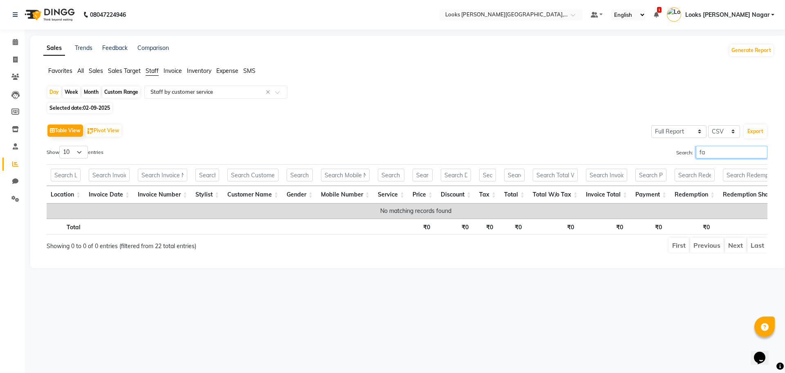
type input "f"
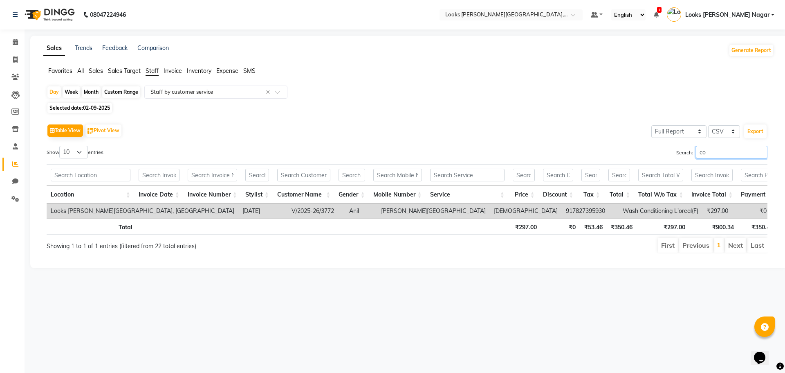
type input "c"
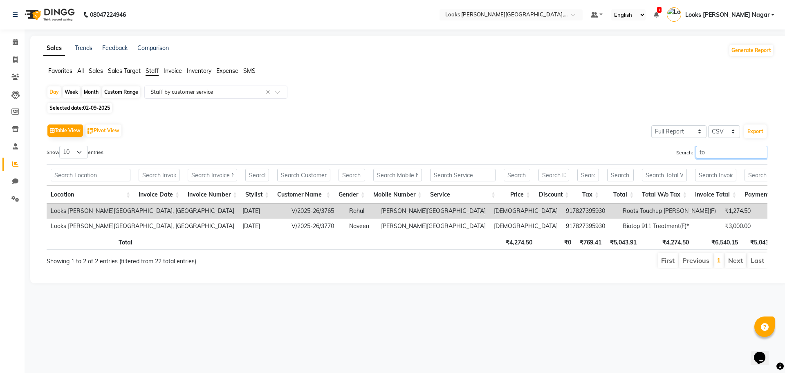
type input "to"
drag, startPoint x: 727, startPoint y: 156, endPoint x: 611, endPoint y: 159, distance: 116.6
click at [611, 159] on div "Search: to" at bounding box center [590, 154] width 355 height 16
click at [57, 95] on div "Day" at bounding box center [53, 91] width 13 height 11
select select "9"
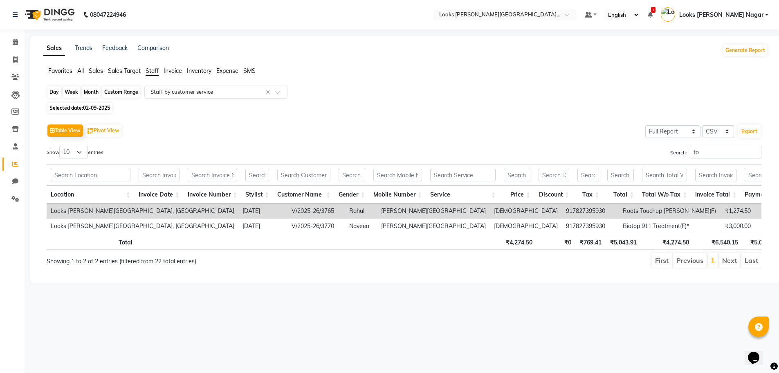
select select "2025"
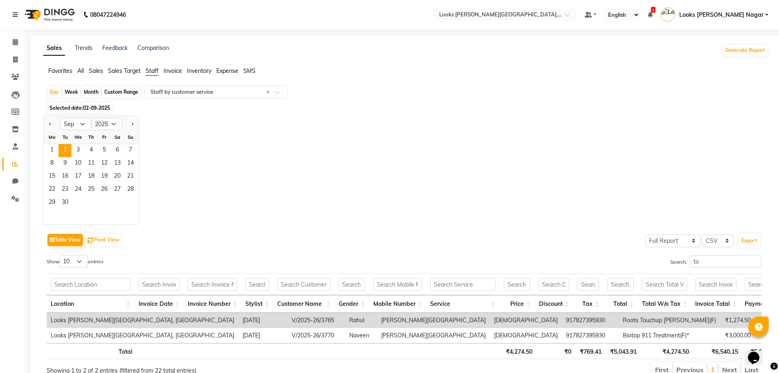
click at [301, 144] on div "Jan Feb Mar Apr May Jun [DATE] Aug Sep Oct Nov [DATE] 2016 2017 2018 2019 2020 …" at bounding box center [405, 169] width 725 height 109
click at [366, 139] on div "Jan Feb Mar Apr May Jun [DATE] Aug Sep Oct Nov [DATE] 2016 2017 2018 2019 2020 …" at bounding box center [405, 169] width 725 height 109
drag, startPoint x: 705, startPoint y: 257, endPoint x: 665, endPoint y: 267, distance: 41.4
click at [665, 267] on div "Search: to" at bounding box center [585, 263] width 351 height 16
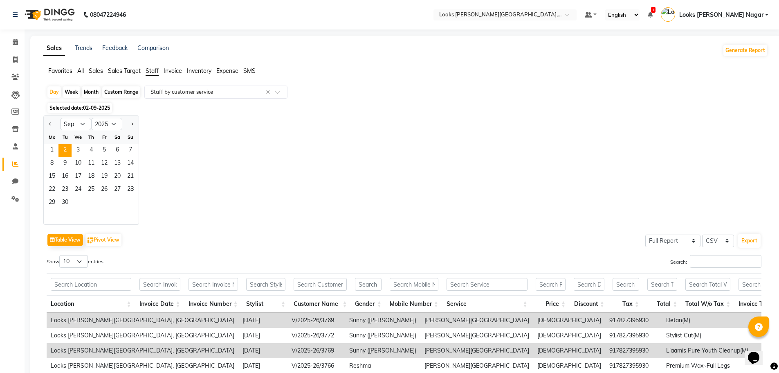
click at [530, 197] on div "Jan Feb Mar Apr May Jun [DATE] Aug Sep Oct Nov [DATE] 2016 2017 2018 2019 2020 …" at bounding box center [405, 169] width 725 height 109
click at [66, 151] on span "2" at bounding box center [64, 150] width 13 height 13
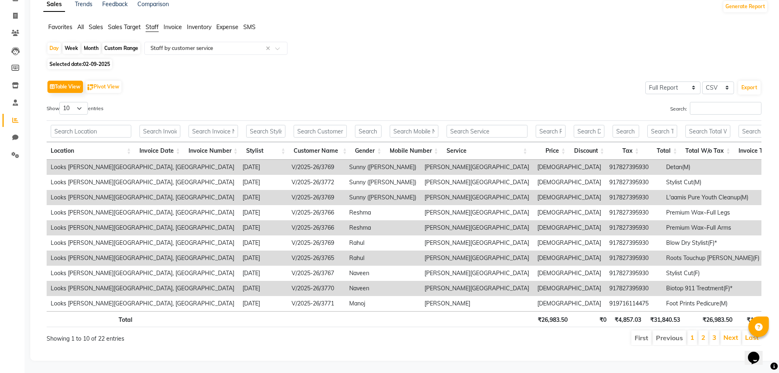
scroll to position [56, 0]
click at [720, 102] on input "Search:" at bounding box center [726, 108] width 72 height 13
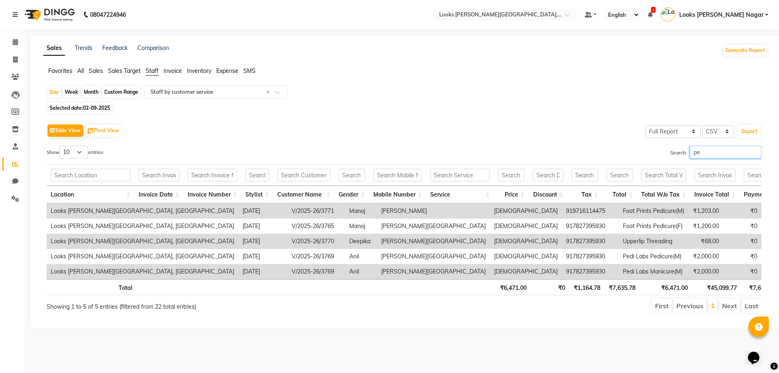
scroll to position [0, 0]
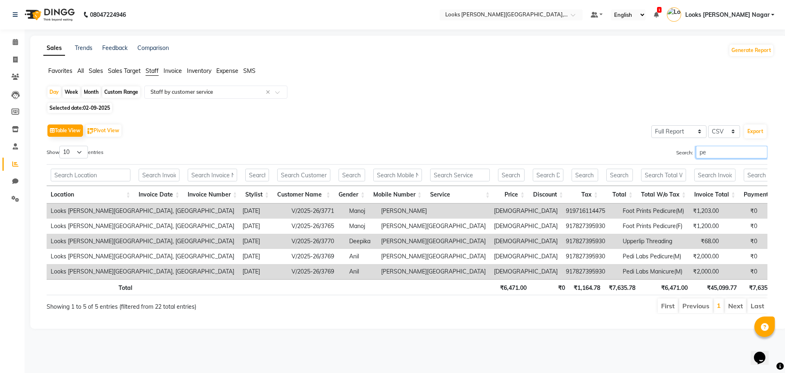
type input "p"
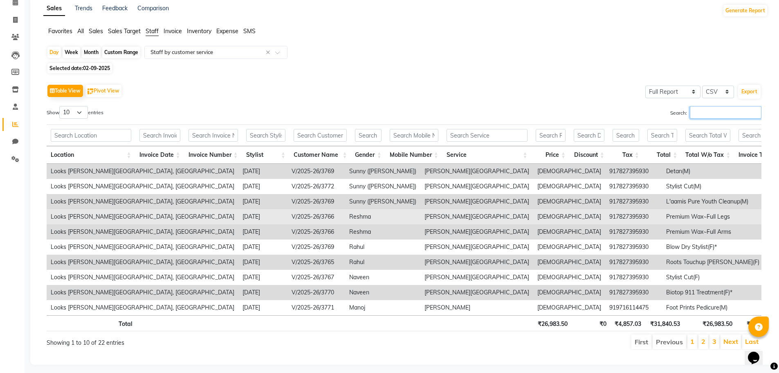
scroll to position [56, 0]
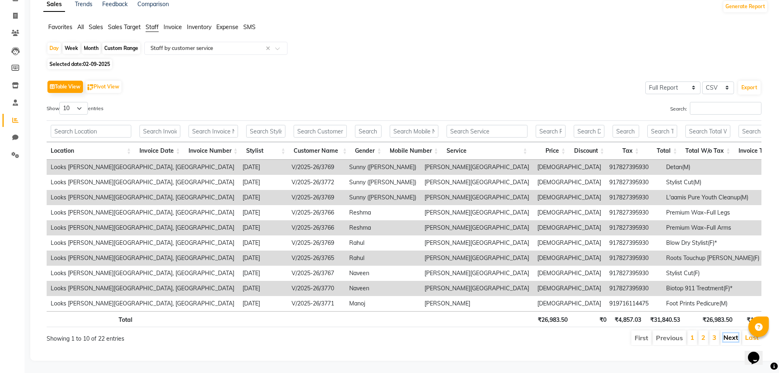
click at [731, 333] on link "Next" at bounding box center [730, 337] width 15 height 8
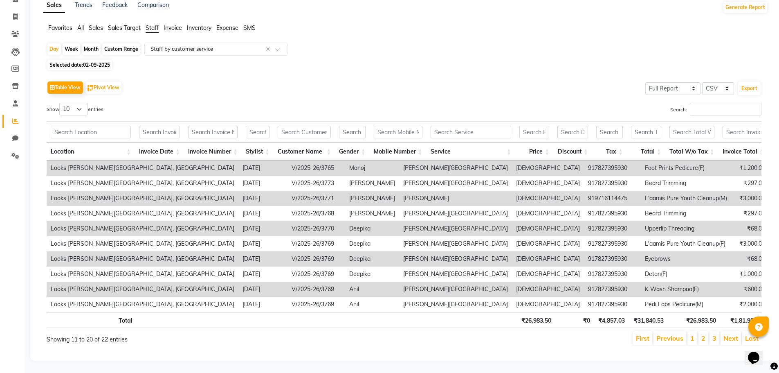
scroll to position [55, 0]
click at [731, 334] on link "Next" at bounding box center [730, 338] width 15 height 8
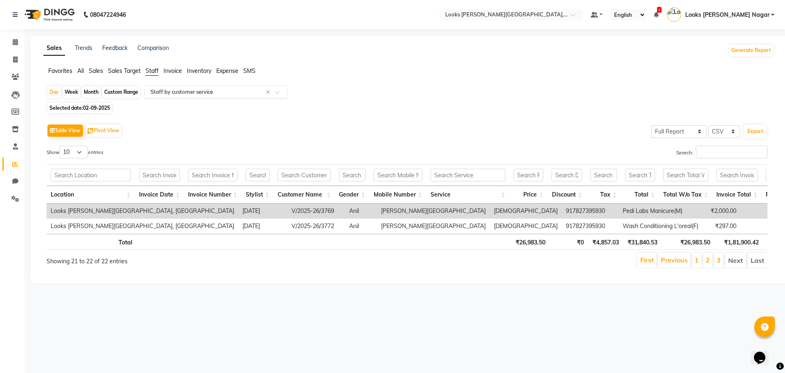
click at [191, 94] on input "text" at bounding box center [208, 92] width 118 height 8
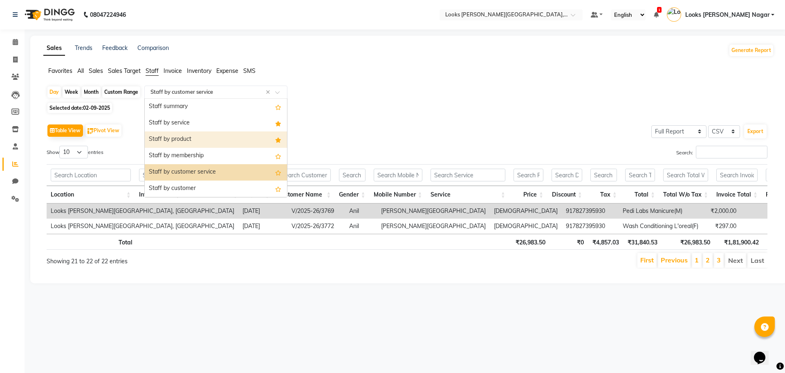
click at [195, 136] on div "Staff by product" at bounding box center [216, 139] width 142 height 16
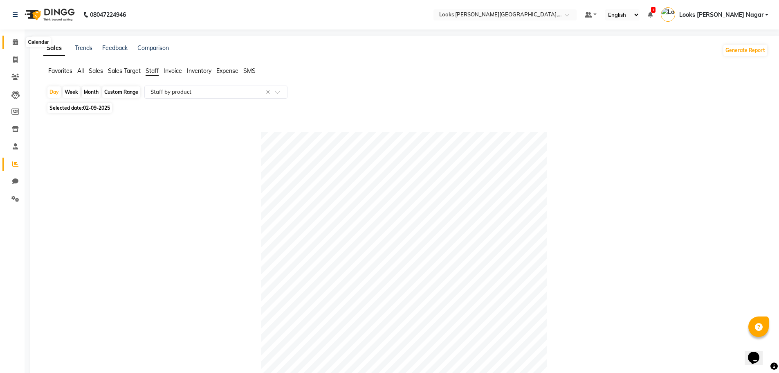
click at [13, 43] on icon at bounding box center [15, 42] width 5 height 6
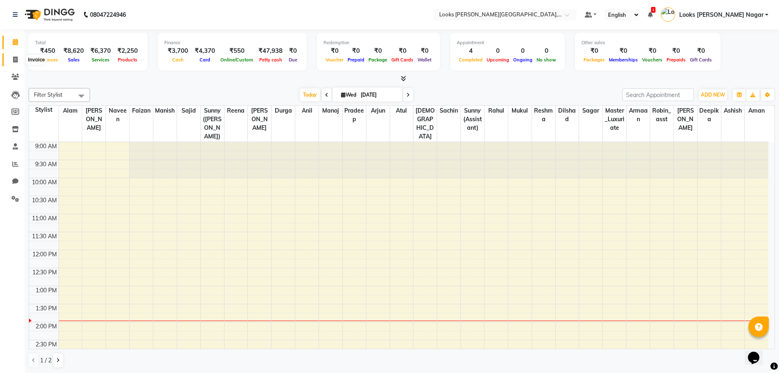
click at [18, 60] on icon at bounding box center [15, 59] width 4 height 6
select select "service"
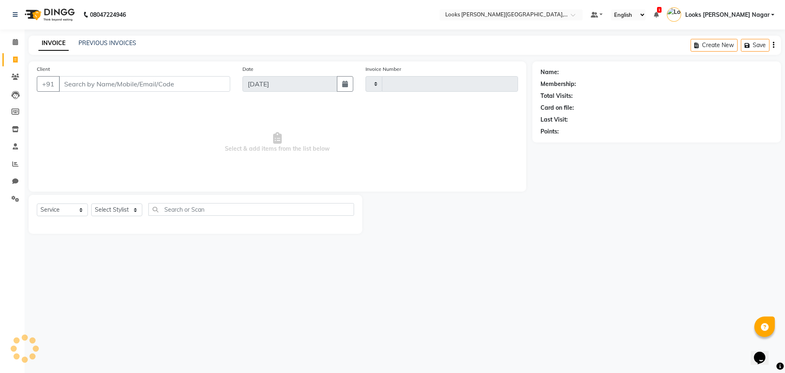
type input "3779"
select select "4327"
click at [122, 86] on input "Client" at bounding box center [144, 84] width 171 height 16
click at [79, 81] on input "Client" at bounding box center [144, 84] width 171 height 16
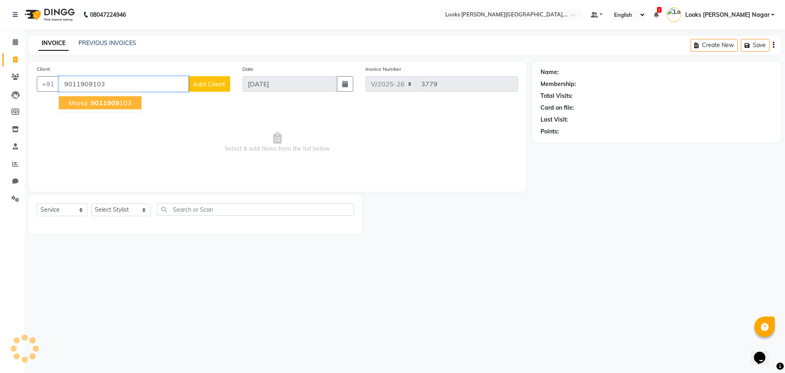
type input "9011909103"
select select "1: Object"
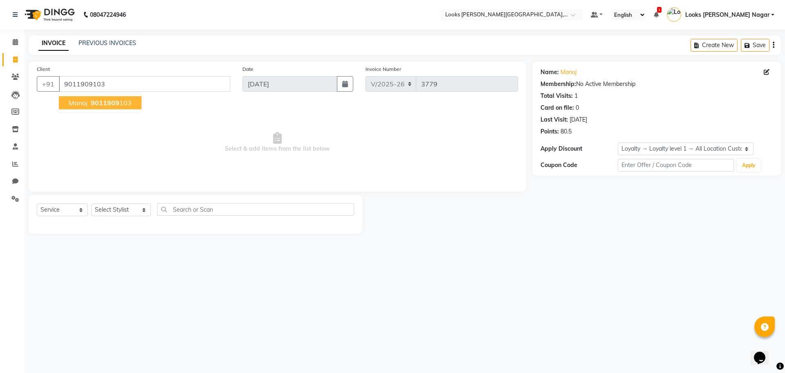
click at [108, 124] on span "Select & add items from the list below" at bounding box center [277, 142] width 481 height 82
click at [108, 204] on select "Select Stylist Alam Aman [PERSON_NAME] Armaan Ashish Atul Deepika [PERSON_NAME]…" at bounding box center [121, 209] width 60 height 13
select select "33096"
click at [91, 203] on select "Select Stylist Alam Aman [PERSON_NAME] Armaan Ashish Atul Deepika [PERSON_NAME]…" at bounding box center [121, 209] width 60 height 13
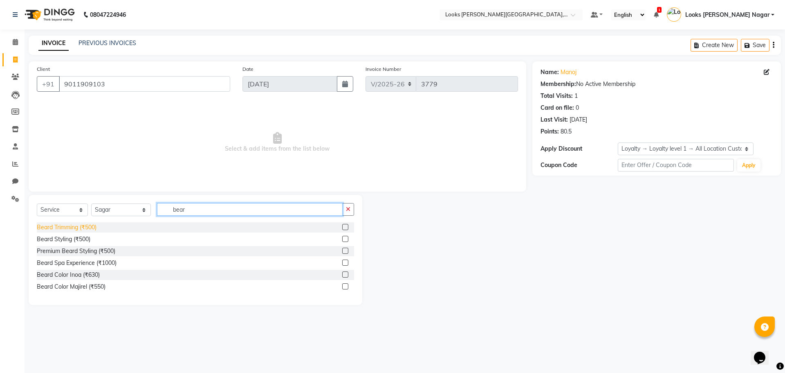
type input "bear"
click at [85, 228] on div "Beard Trimming (₹500)" at bounding box center [67, 227] width 60 height 9
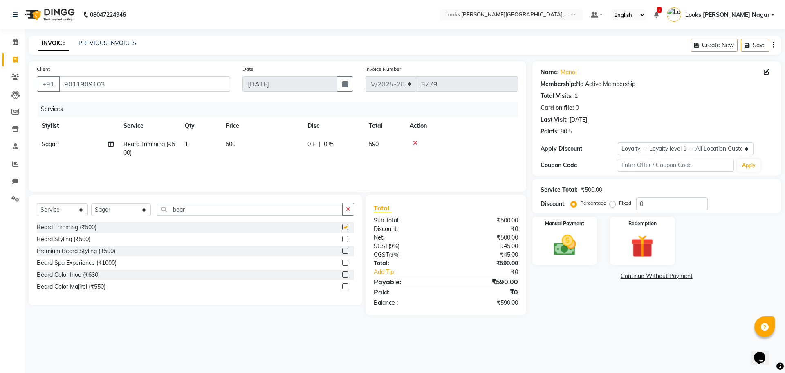
checkbox input "false"
click at [308, 137] on td "0 F | 0 %" at bounding box center [333, 148] width 61 height 27
select select "33096"
drag, startPoint x: 307, startPoint y: 139, endPoint x: 233, endPoint y: 153, distance: 74.9
click at [233, 153] on tr "Alam Aman [PERSON_NAME] Armaan Ashish Atul Deepika Deepu Dilshad Durga [PERSON_…" at bounding box center [277, 150] width 481 height 31
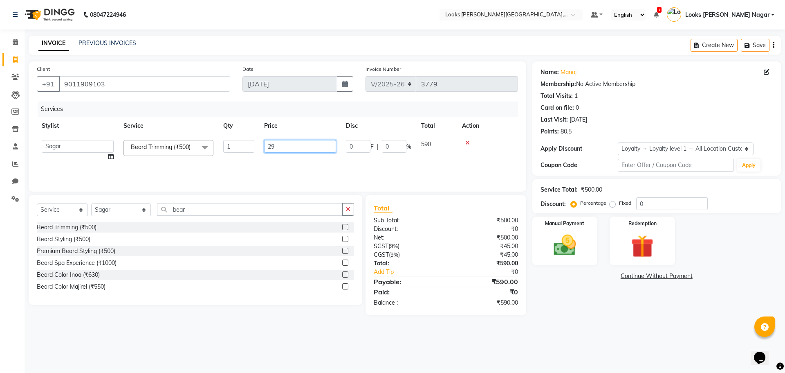
type input "297"
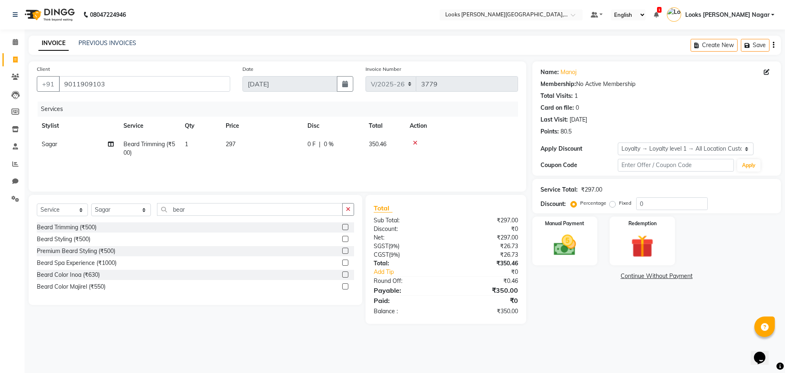
click at [595, 336] on div "08047224946 Select Location × Looks [PERSON_NAME][GEOGRAPHIC_DATA], [GEOGRAPHIC…" at bounding box center [392, 186] width 785 height 373
click at [578, 245] on img at bounding box center [565, 244] width 38 height 27
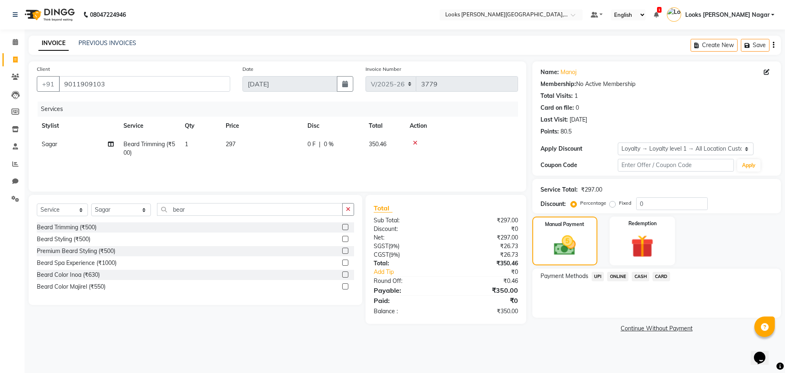
click at [598, 275] on span "UPI" at bounding box center [598, 276] width 13 height 9
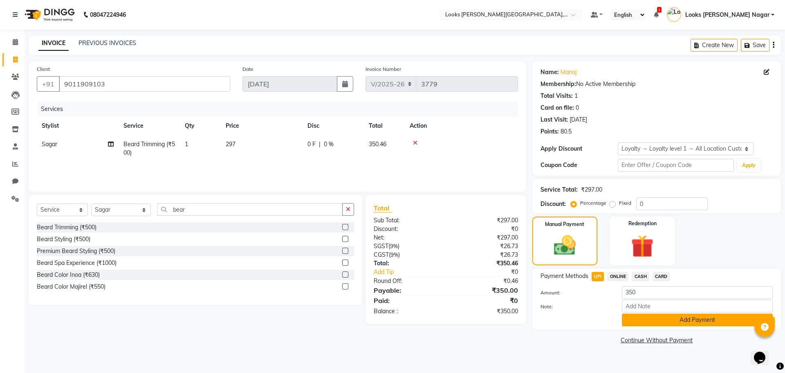
click at [654, 324] on button "Add Payment" at bounding box center [697, 319] width 151 height 13
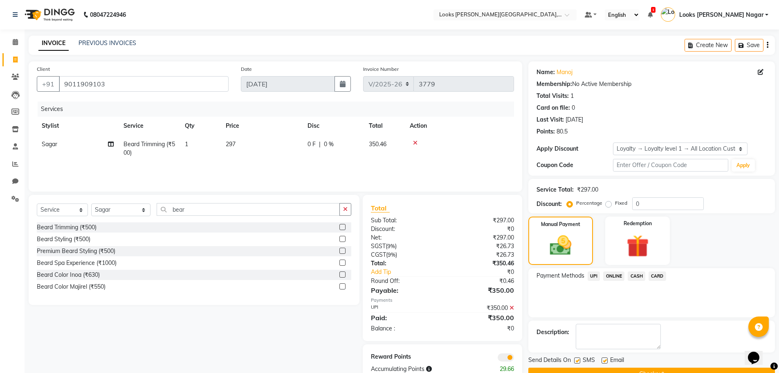
scroll to position [21, 0]
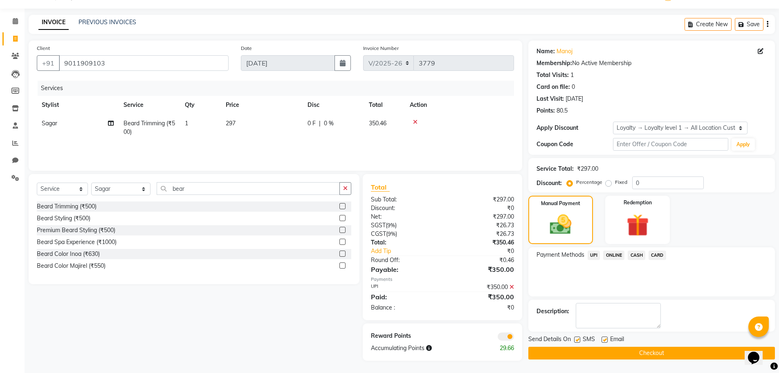
click at [577, 337] on label at bounding box center [577, 339] width 6 height 6
click at [577, 337] on input "checkbox" at bounding box center [576, 339] width 5 height 5
checkbox input "false"
click at [577, 348] on button "Checkout" at bounding box center [651, 352] width 247 height 13
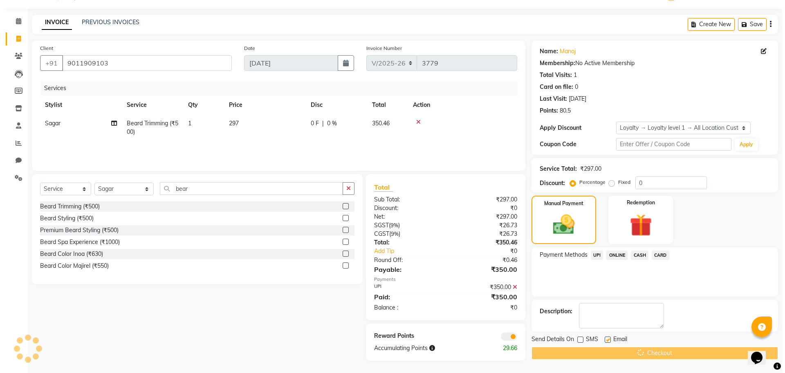
scroll to position [0, 0]
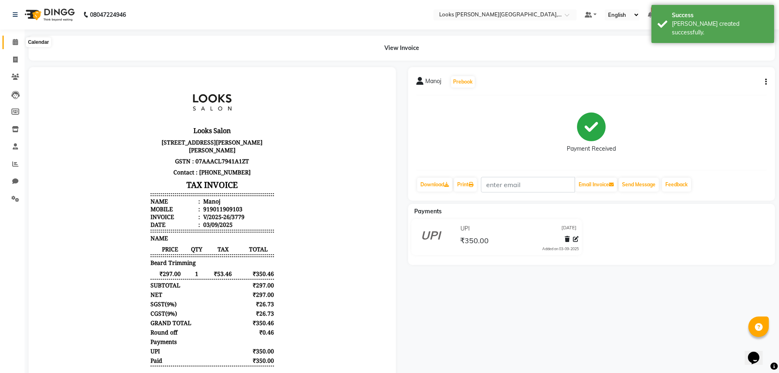
click at [16, 40] on icon at bounding box center [15, 42] width 5 height 6
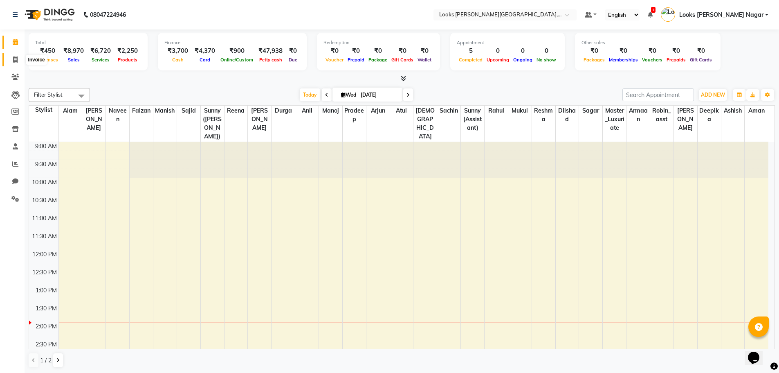
click at [14, 61] on icon at bounding box center [15, 59] width 4 height 6
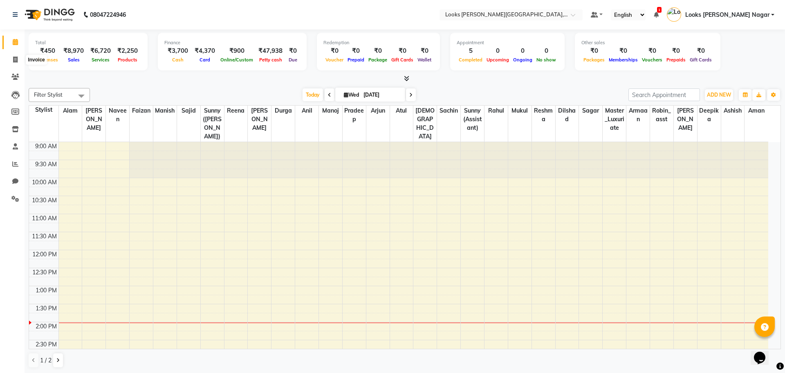
select select "4327"
select select "service"
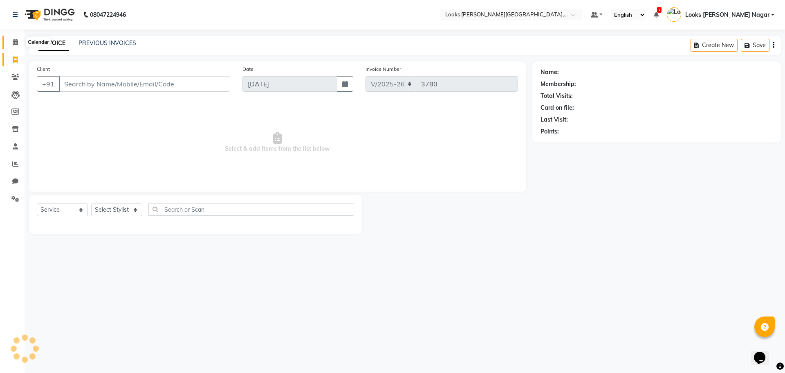
click at [15, 39] on icon at bounding box center [15, 42] width 5 height 6
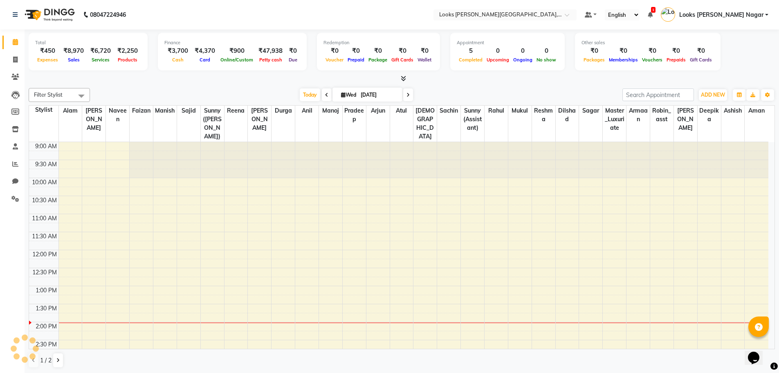
scroll to position [180, 0]
